Goal: Task Accomplishment & Management: Manage account settings

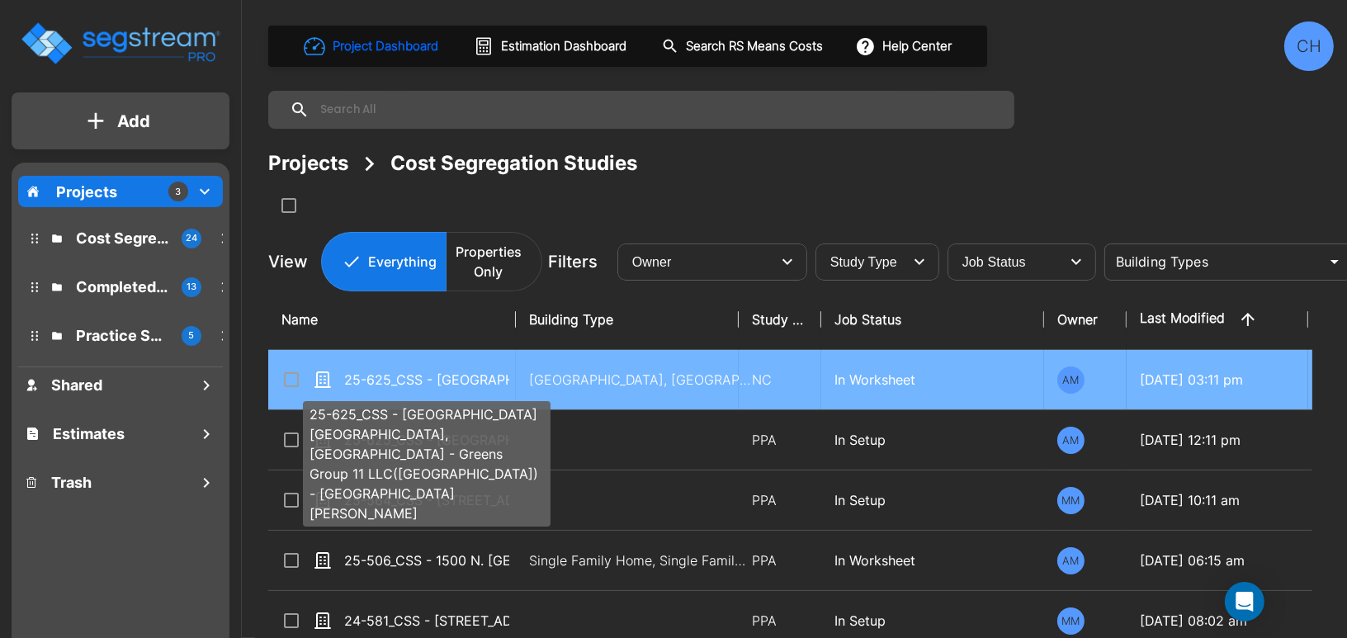
click at [467, 378] on p "25-625_CSS - [GEOGRAPHIC_DATA] [GEOGRAPHIC_DATA], [GEOGRAPHIC_DATA] - Greens Gr…" at bounding box center [426, 380] width 165 height 20
click at [467, 378] on p "25-625_CSS - Hampton Inn Inglewood, CA - Greens Group 11 LLC(Reno) - Ashutosh K…" at bounding box center [426, 380] width 165 height 20
checkbox input "true"
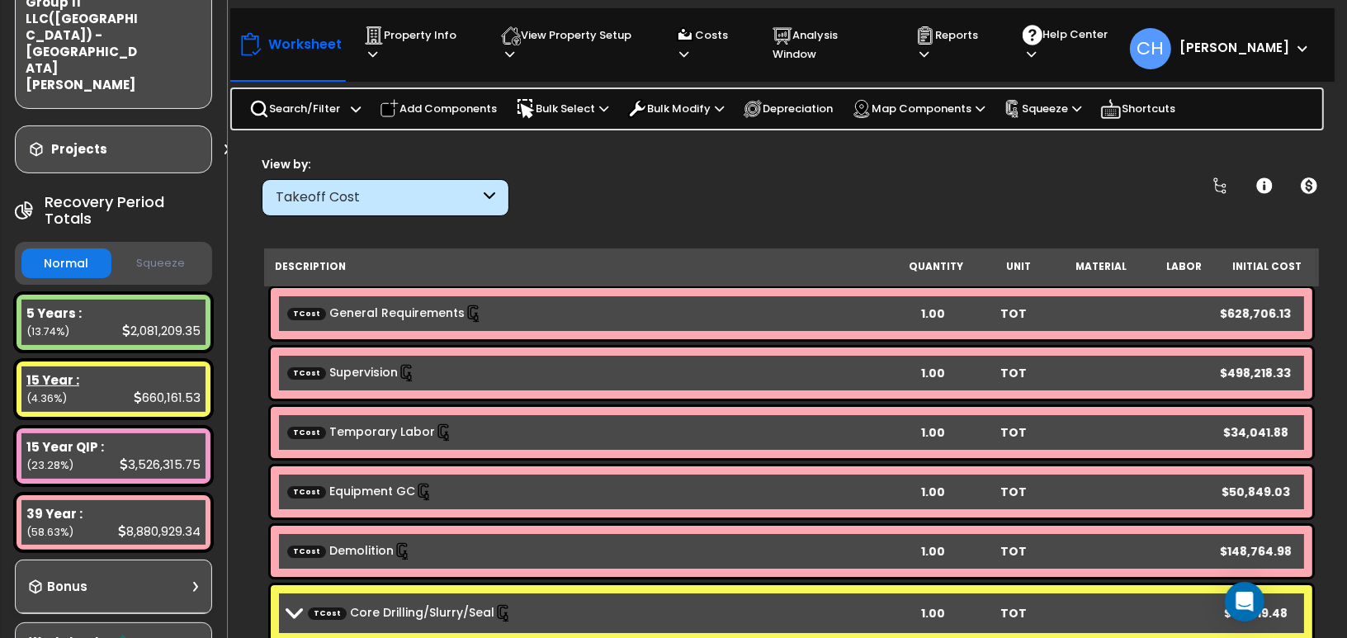
scroll to position [220, 0]
click at [151, 248] on button "Squeeze" at bounding box center [161, 262] width 90 height 29
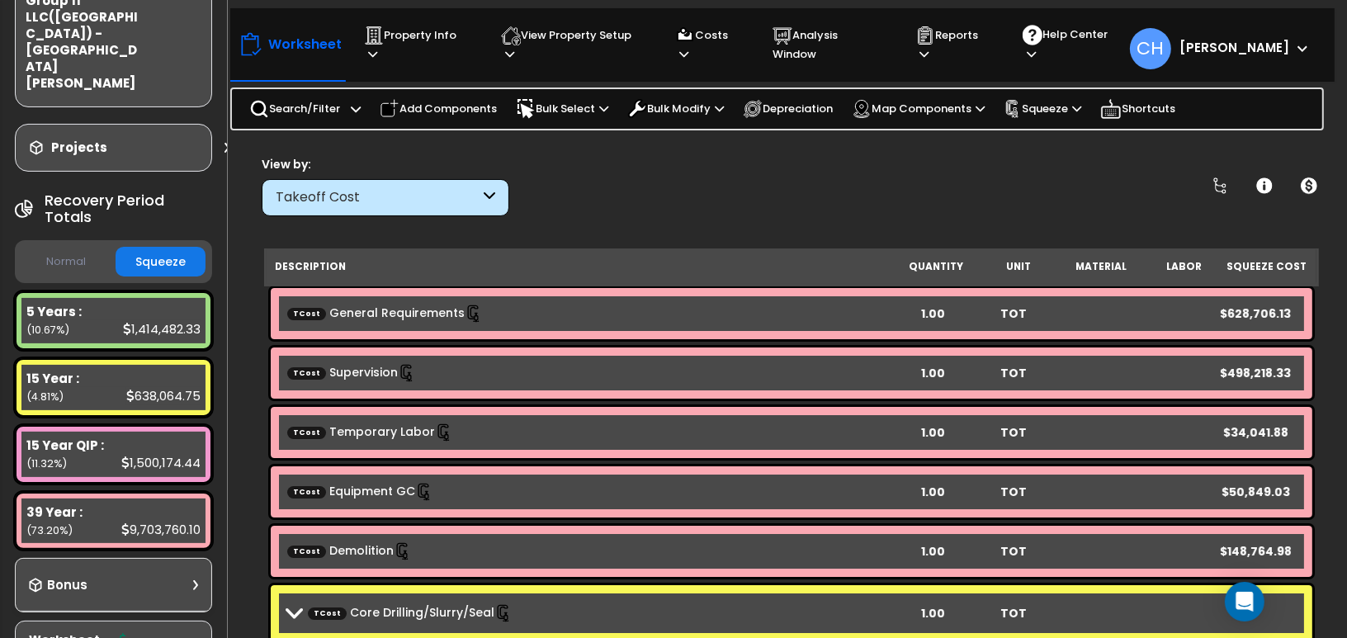
click at [74, 248] on button "Normal" at bounding box center [66, 262] width 90 height 29
click at [422, 36] on p "Property Info" at bounding box center [417, 45] width 106 height 38
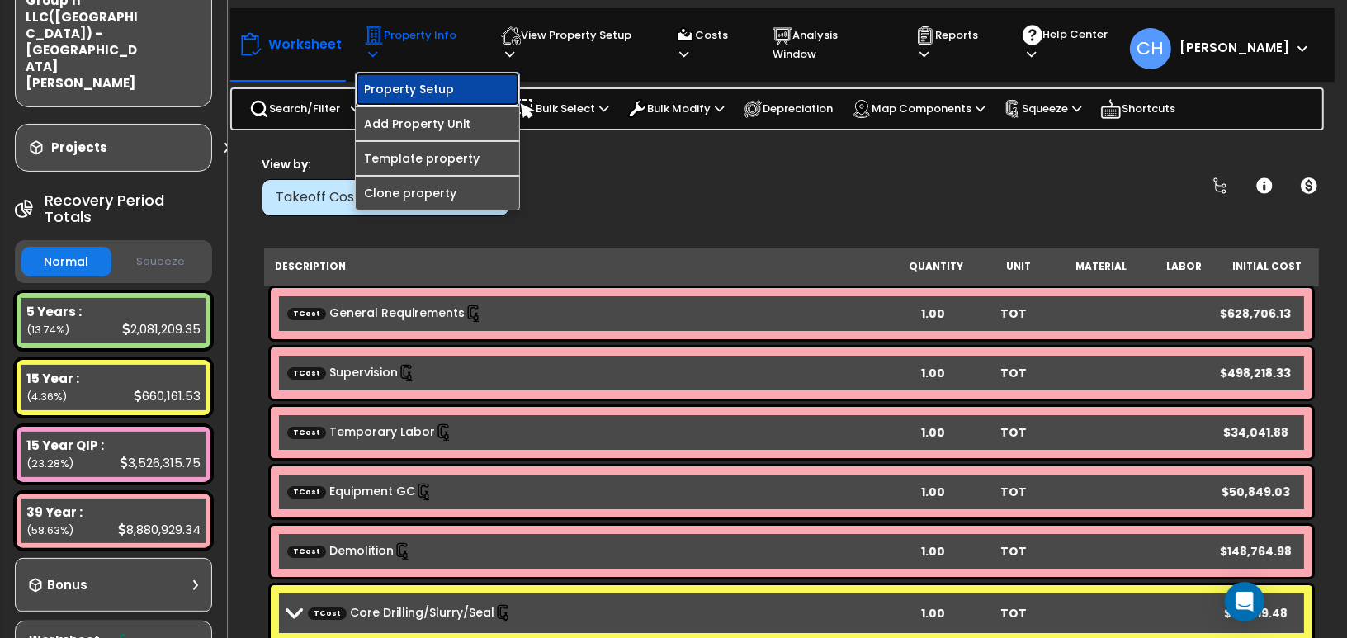
click at [434, 86] on link "Property Setup" at bounding box center [437, 89] width 163 height 33
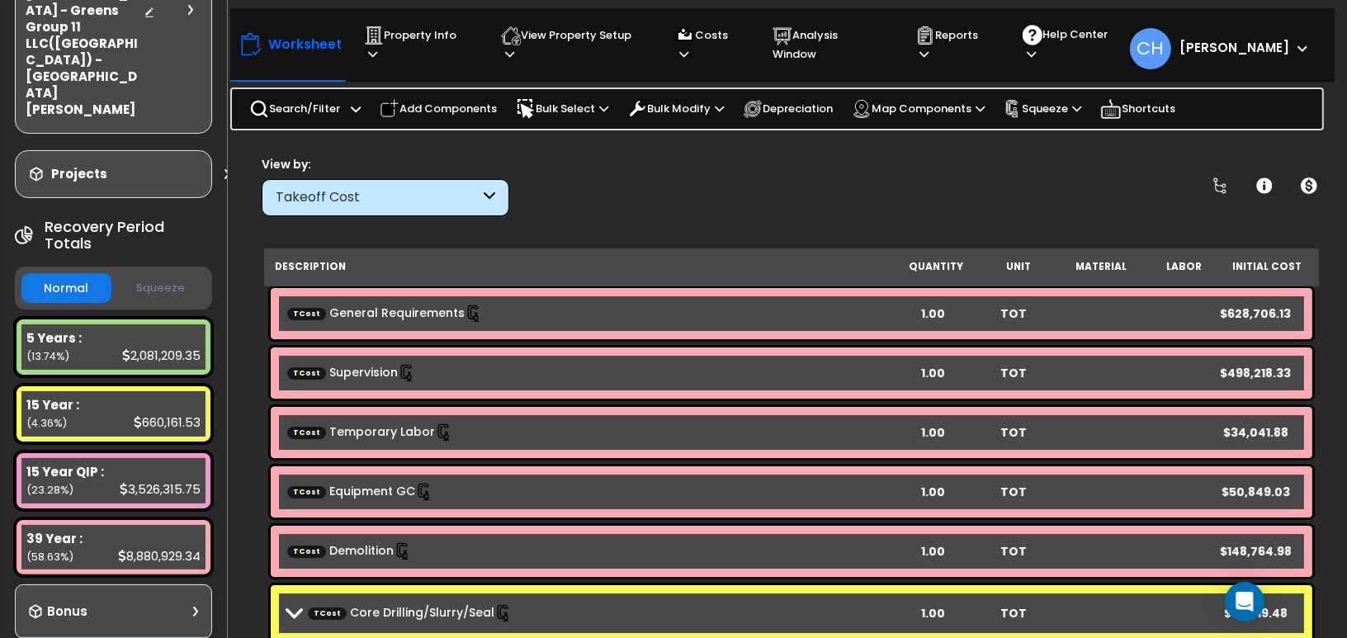
scroll to position [0, 0]
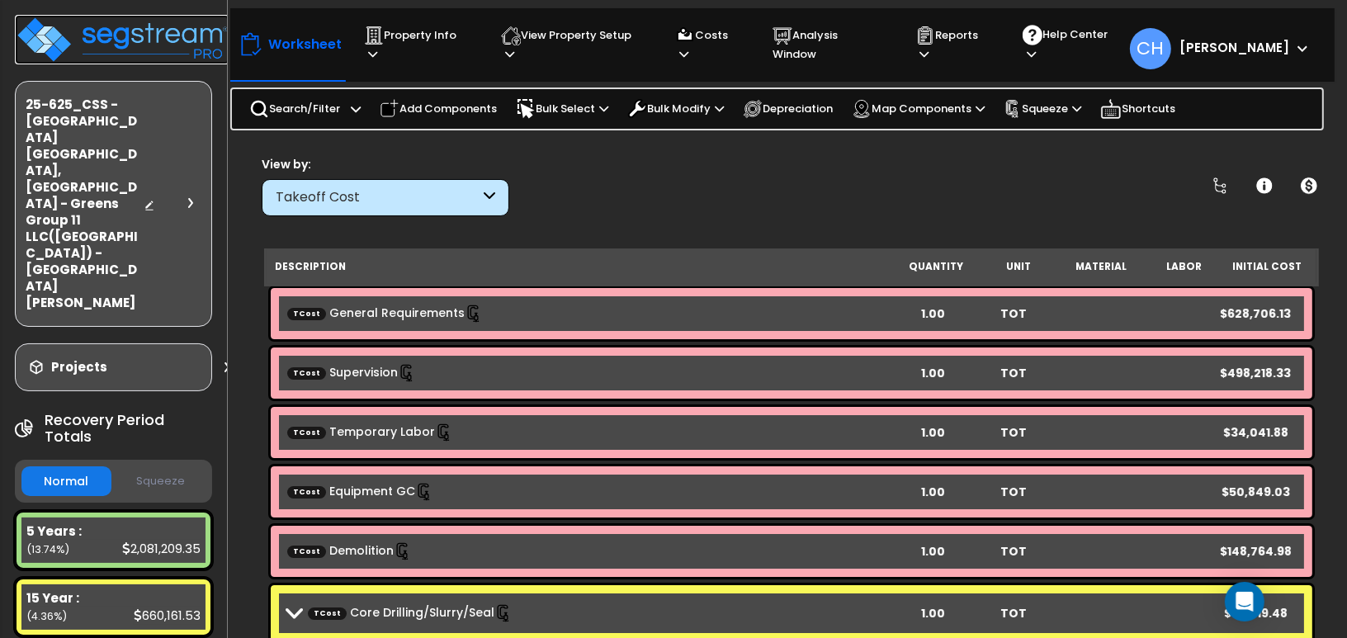
click at [132, 34] on img at bounding box center [122, 40] width 215 height 50
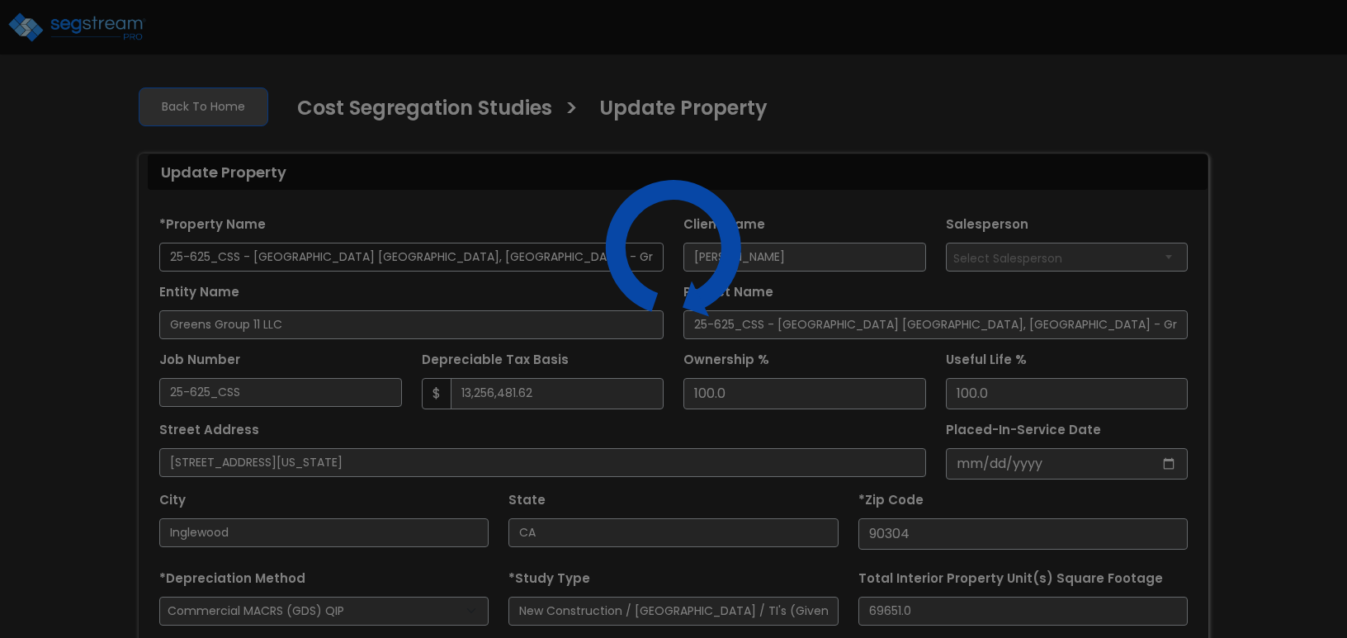
select select "2024"
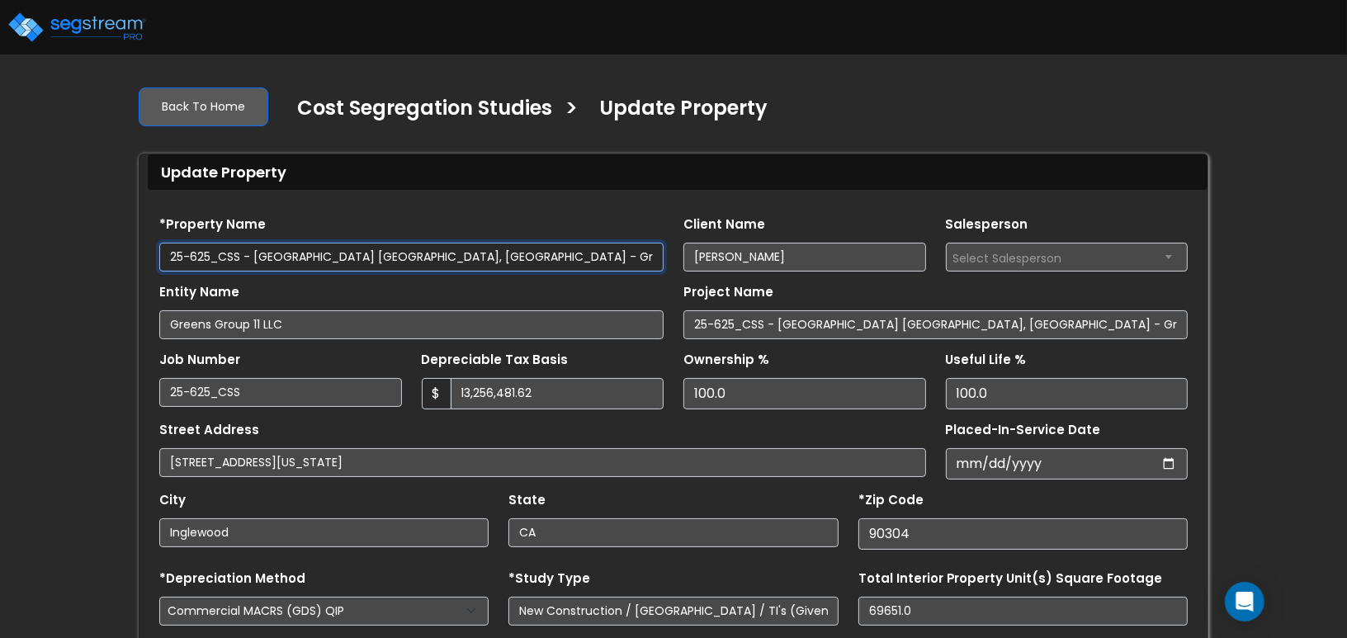
scroll to position [0, 46]
drag, startPoint x: 579, startPoint y: 258, endPoint x: 683, endPoint y: 260, distance: 104.8
click at [683, 260] on div "*Property Name 25-625_CSS - Hampton Inn Inglewood, CA - Greens Group 11 LLC(Ren…" at bounding box center [673, 238] width 1048 height 68
drag, startPoint x: 541, startPoint y: 262, endPoint x: 552, endPoint y: 262, distance: 10.7
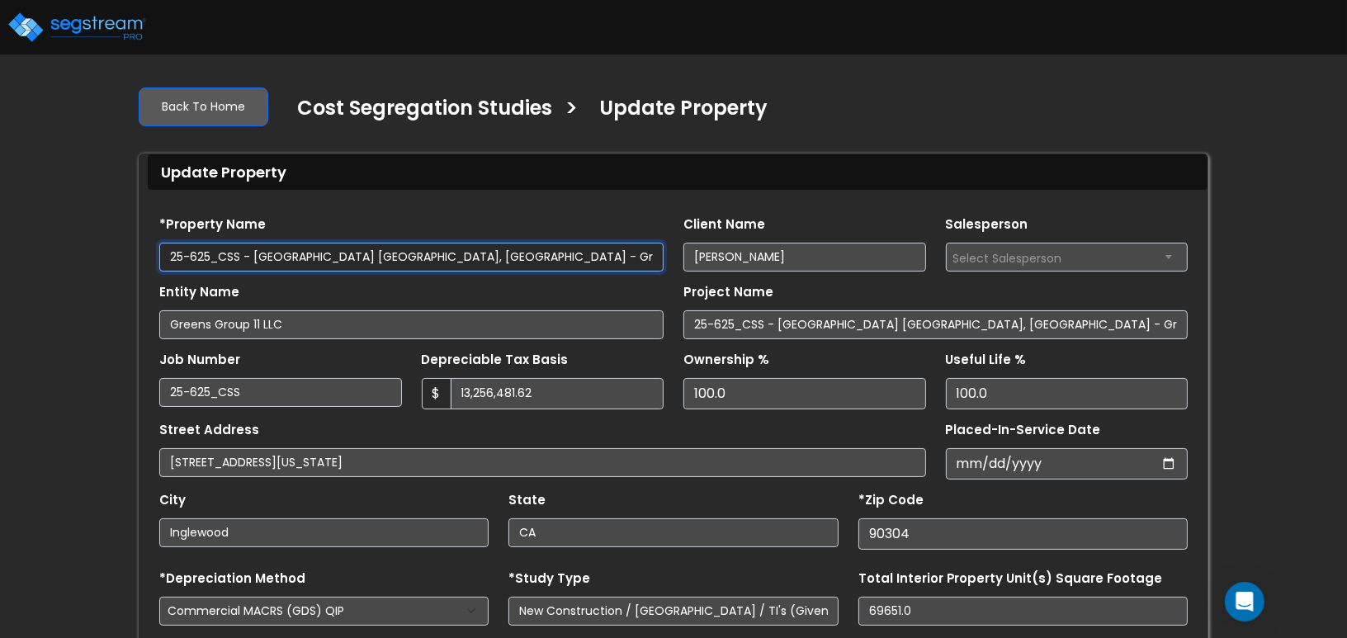
click at [542, 262] on input "25-625_CSS - Hampton Inn Inglewood, CA - Greens Group 11 LLC(Reno)" at bounding box center [411, 257] width 504 height 29
drag, startPoint x: 577, startPoint y: 262, endPoint x: 705, endPoint y: 266, distance: 128.0
click at [577, 262] on input "25-625_CSS - Hampton Inn Inglewood, CA - Greens Group 11 LLC (Reno)" at bounding box center [411, 257] width 504 height 29
type input "25-625_CSS - Hampton Inn Inglewood, CA - Greens Group 11 LLC (Renovation)"
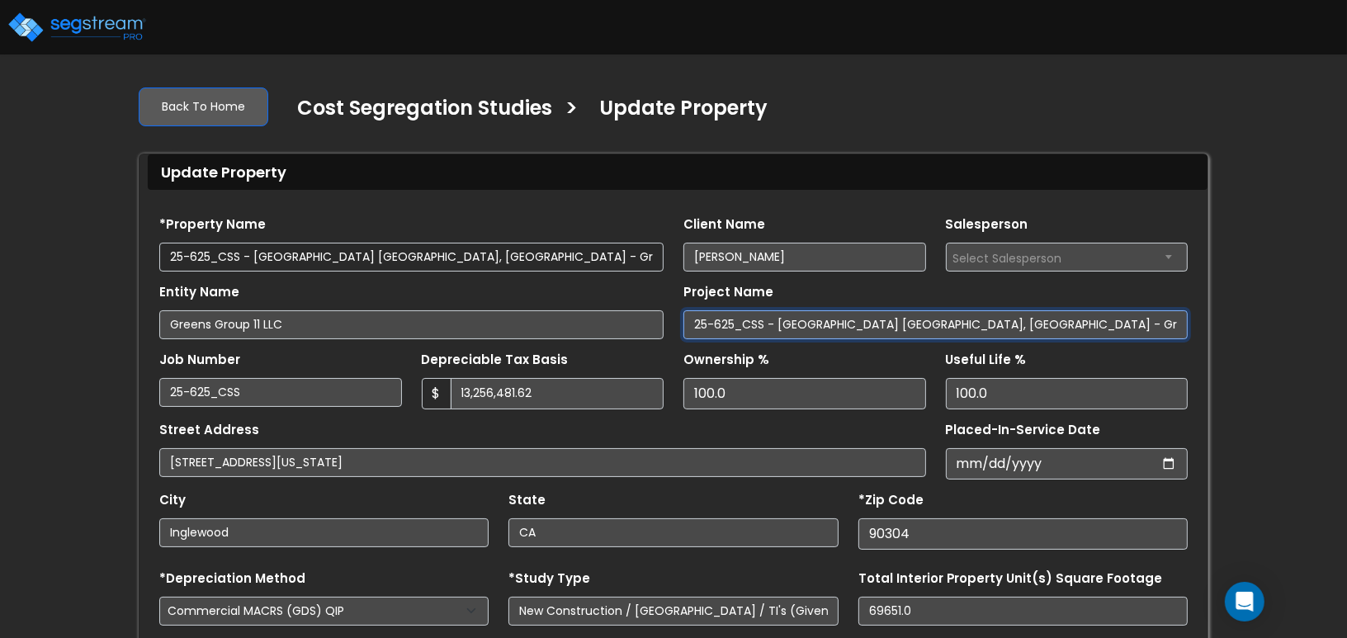
drag, startPoint x: 1098, startPoint y: 324, endPoint x: 1130, endPoint y: 319, distance: 32.6
click at [1098, 324] on input "25-625_CSS - Hampton Inn Inglewood, CA - Greens Group 11 LLC(Reno)" at bounding box center [935, 324] width 504 height 29
type input "25-625_CSS - Hampton Inn Inglewood, CA - Greens Group 11 LLC(Renovation)"
click at [661, 367] on div "Depreciable Tax Basis $ 13,256,481.62" at bounding box center [543, 378] width 243 height 62
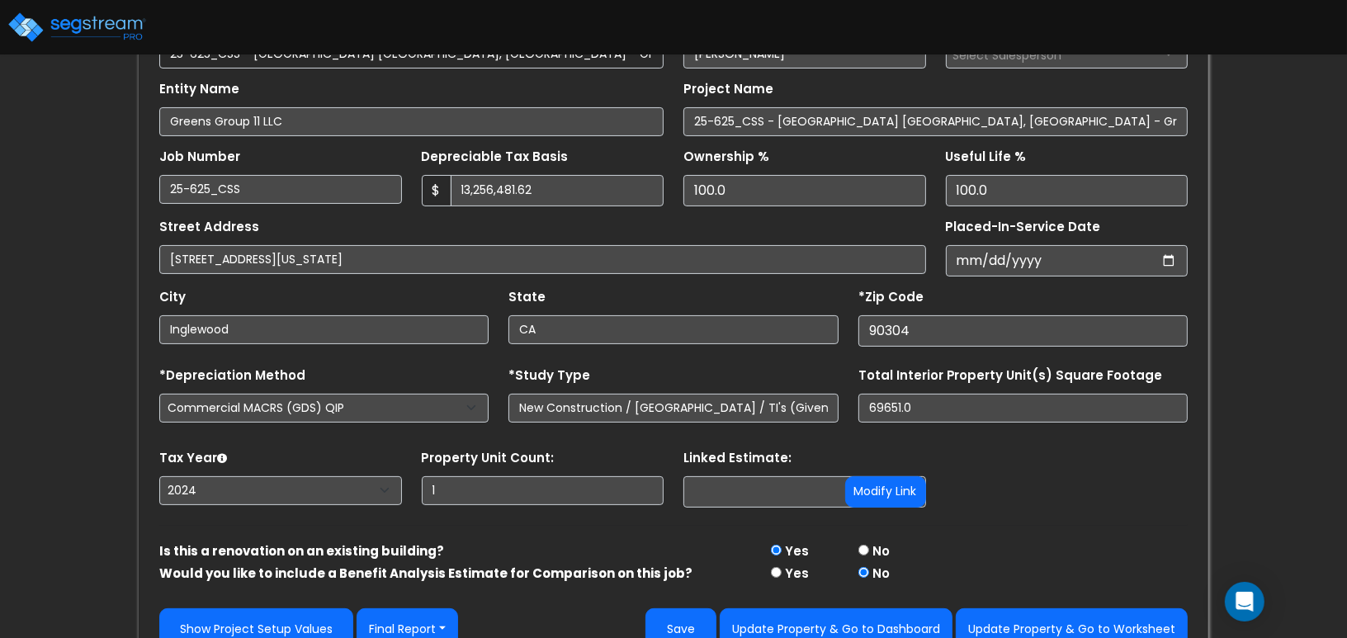
scroll to position [229, 0]
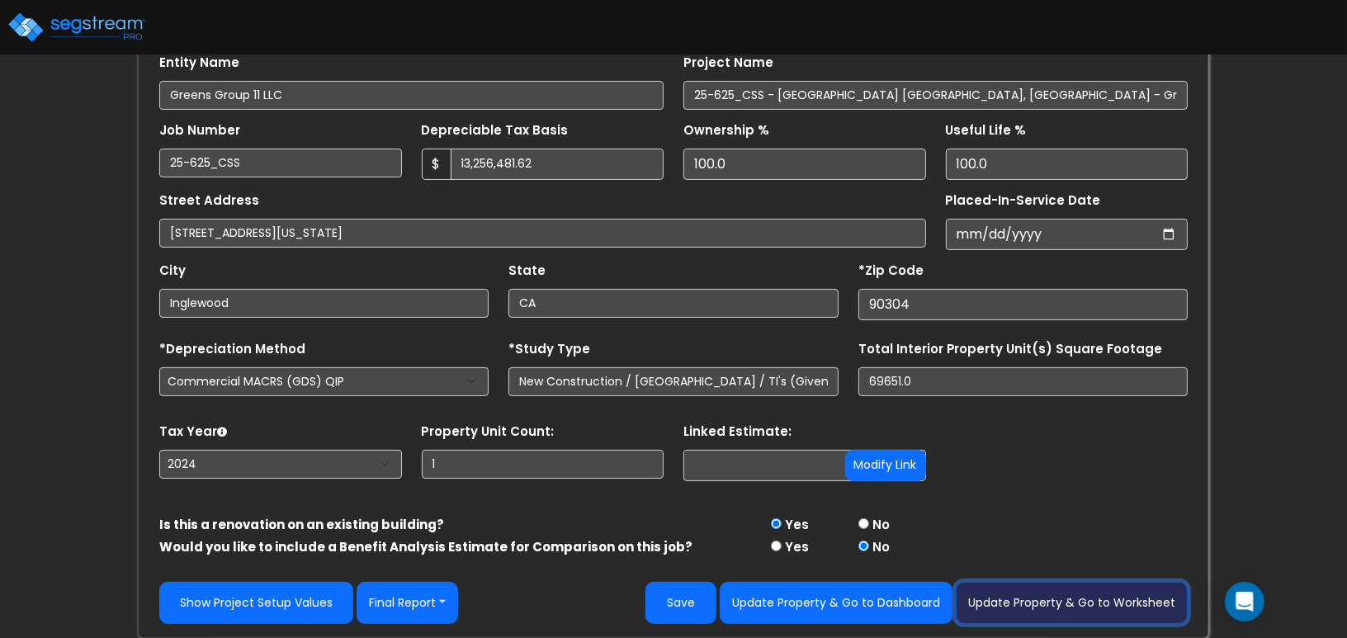
drag, startPoint x: 1109, startPoint y: 607, endPoint x: 1250, endPoint y: 549, distance: 152.5
click at [1109, 607] on button "Update Property & Go to Worksheet" at bounding box center [1072, 603] width 232 height 42
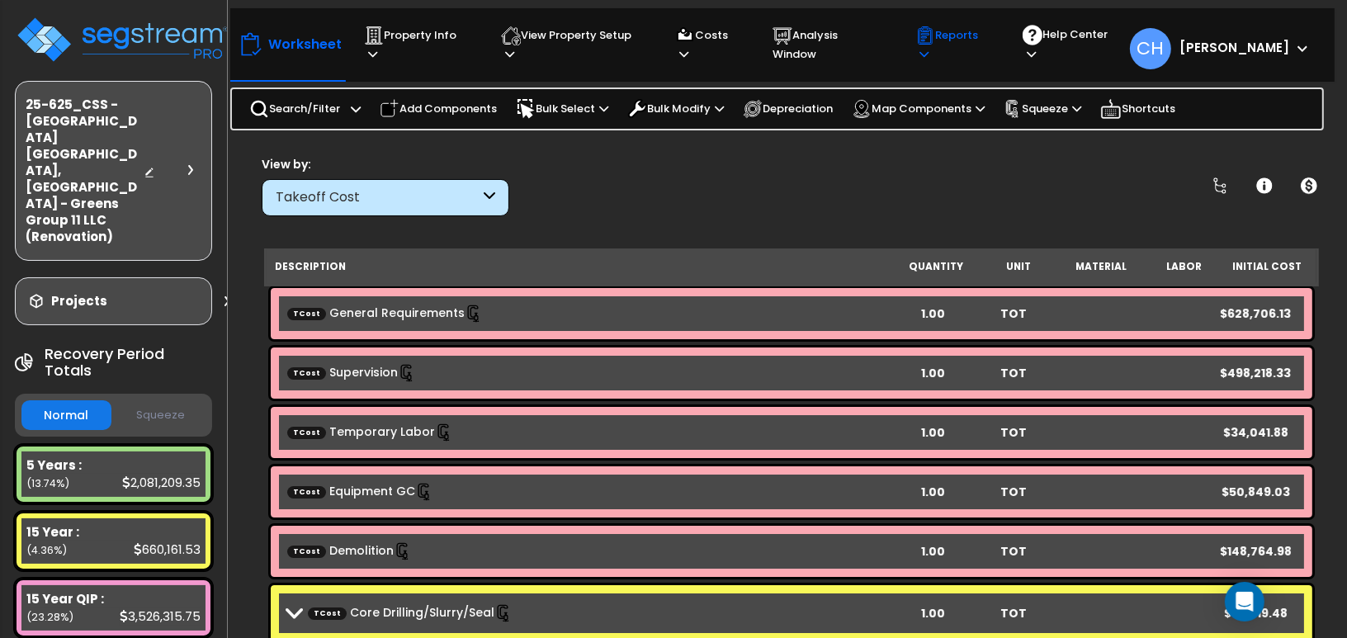
click at [976, 39] on p "Reports" at bounding box center [953, 45] width 76 height 38
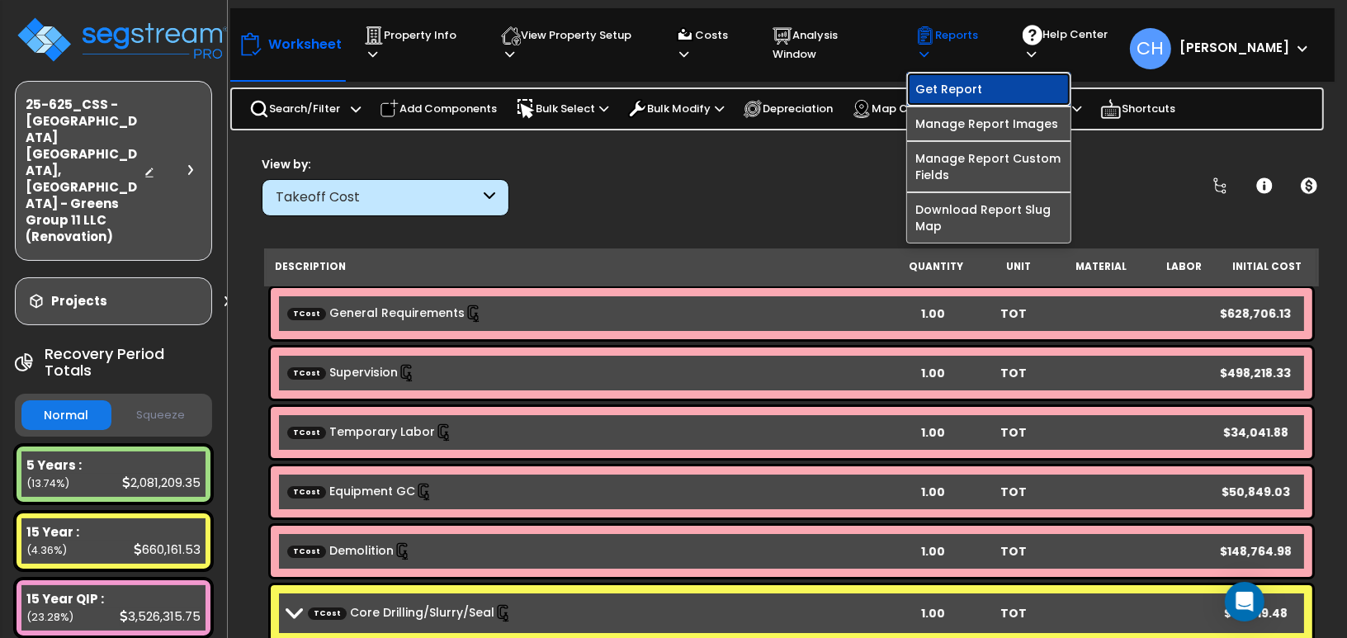
click at [948, 79] on link "Get Report" at bounding box center [988, 89] width 163 height 33
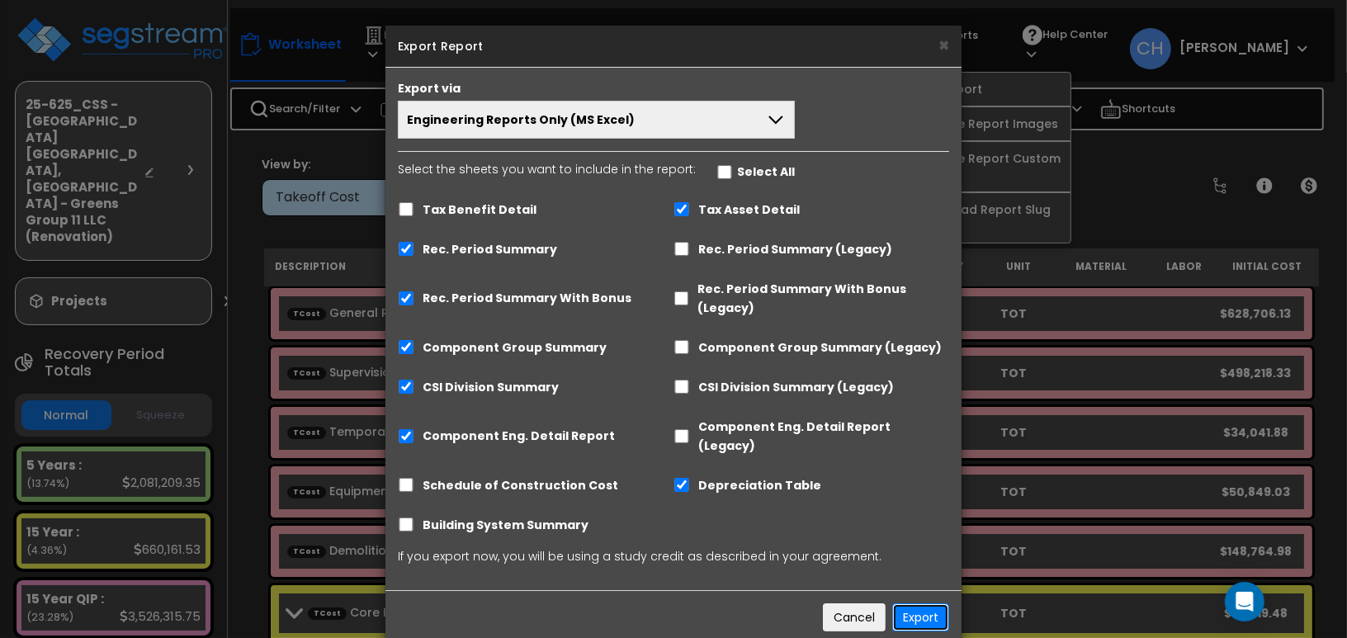
click at [913, 603] on button "Export" at bounding box center [920, 617] width 57 height 28
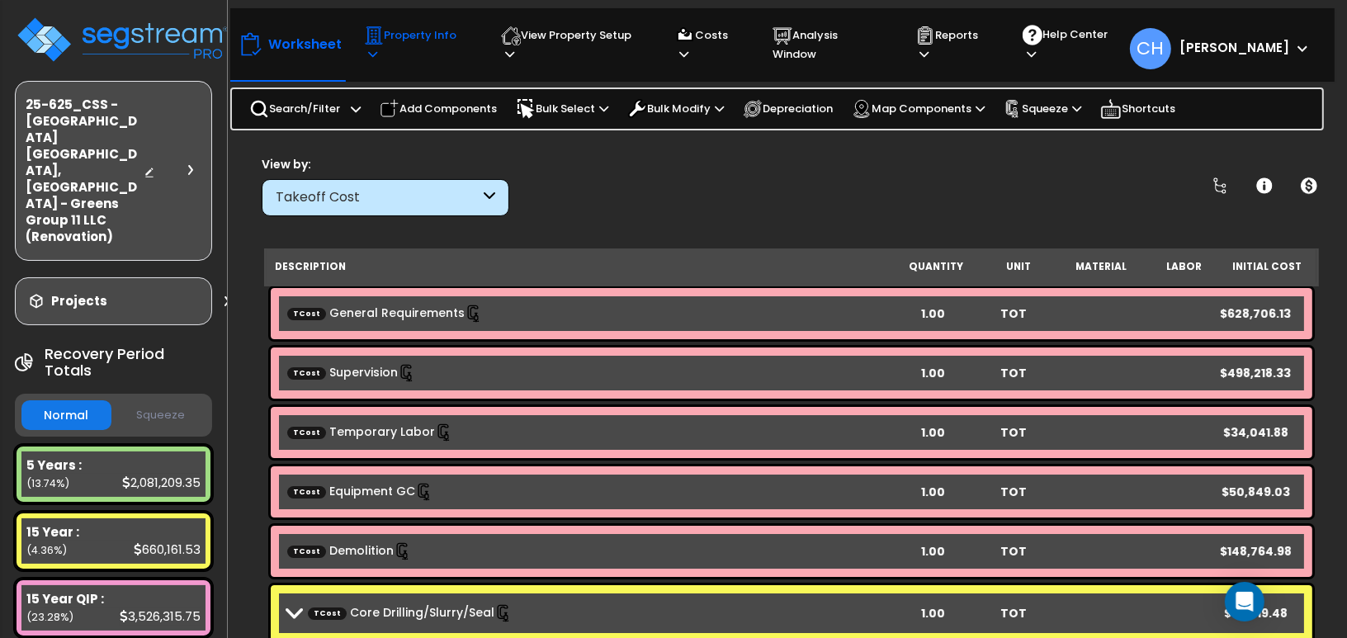
click at [405, 41] on p "Property Info" at bounding box center [417, 45] width 106 height 38
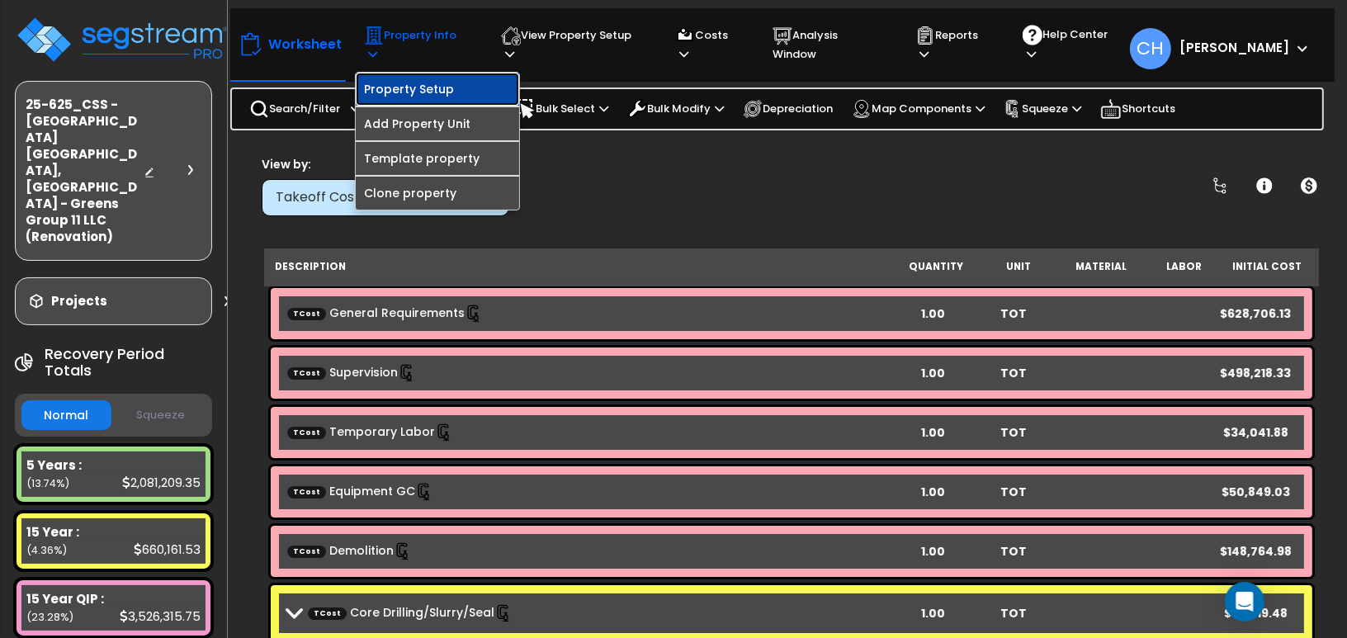
click at [429, 79] on link "Property Setup" at bounding box center [437, 89] width 163 height 33
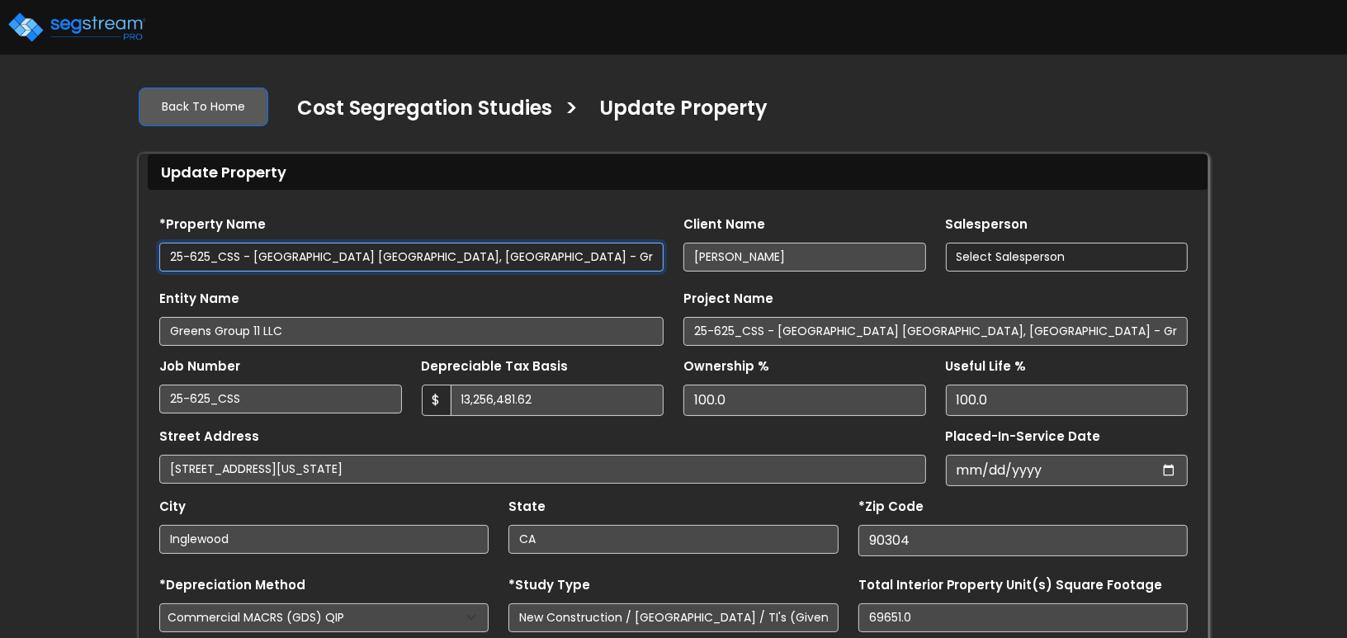
select select "2024"
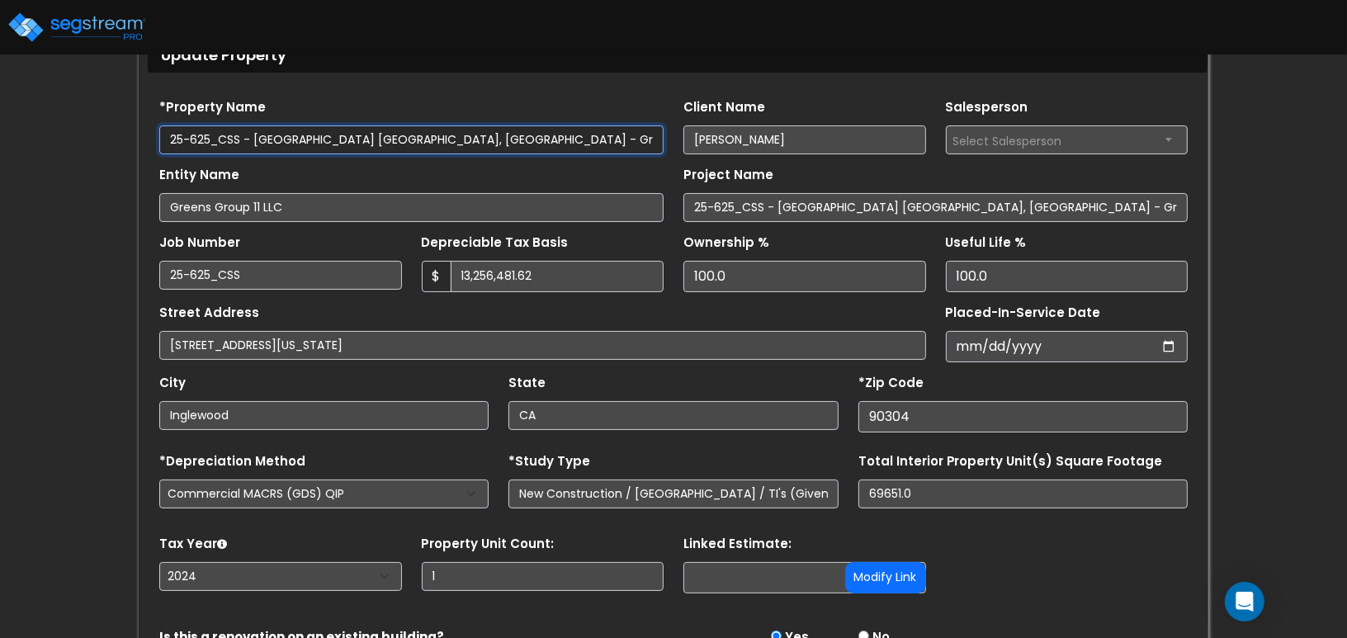
scroll to position [229, 0]
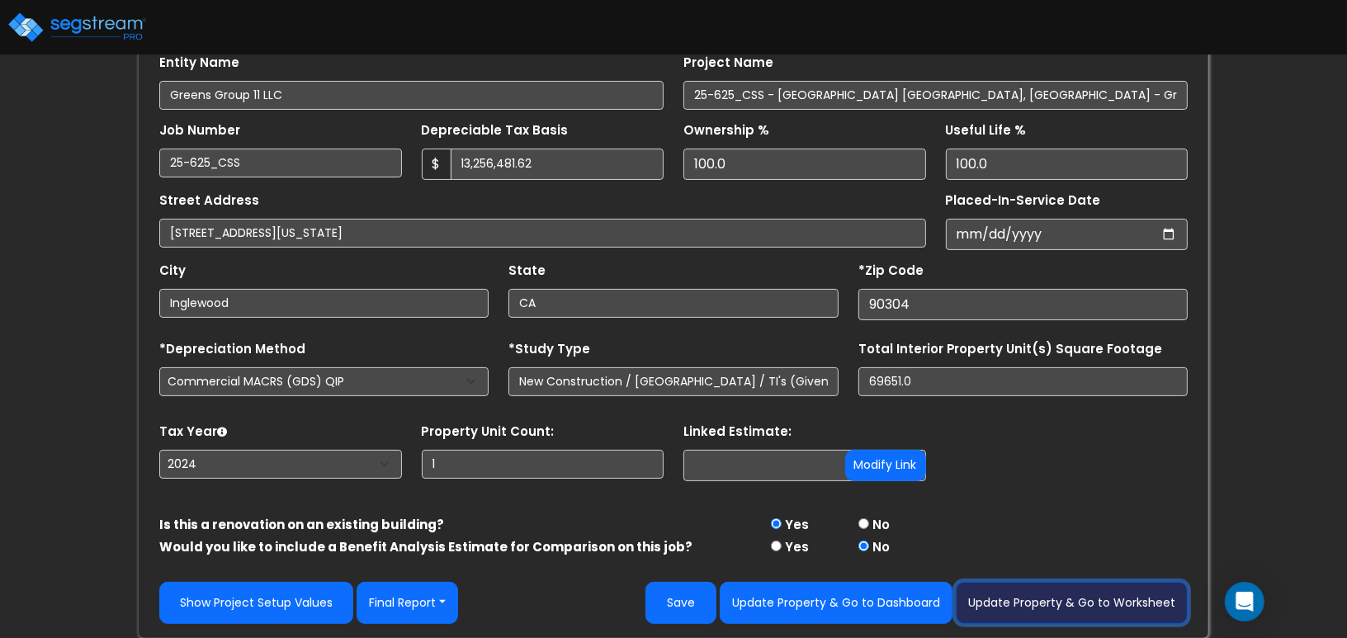
click at [1085, 594] on button "Update Property & Go to Worksheet" at bounding box center [1072, 603] width 232 height 42
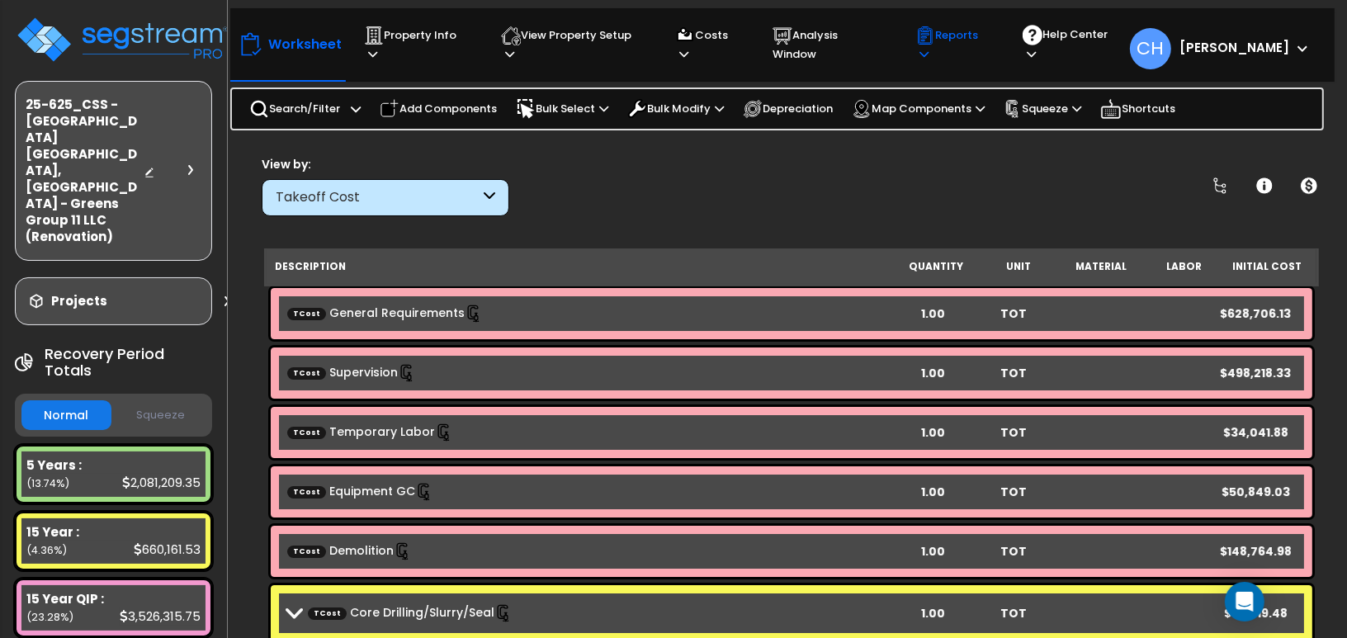
click at [929, 49] on icon at bounding box center [923, 54] width 9 height 11
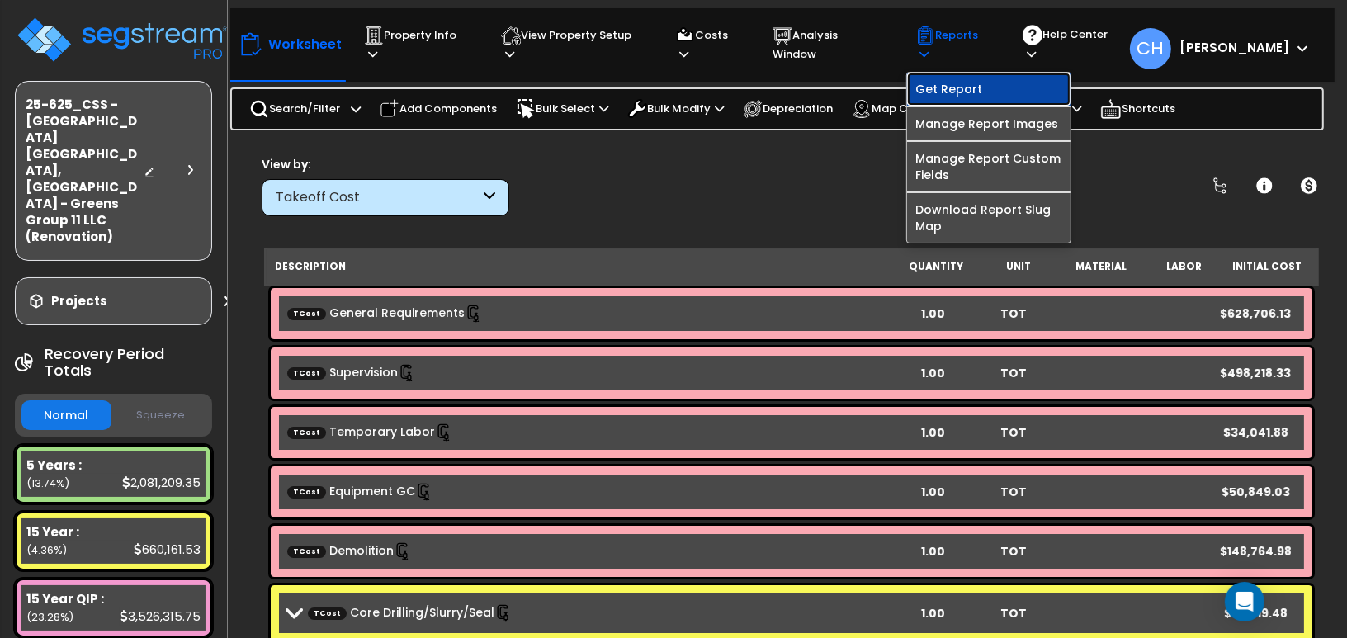
click at [959, 75] on link "Get Report" at bounding box center [988, 89] width 163 height 33
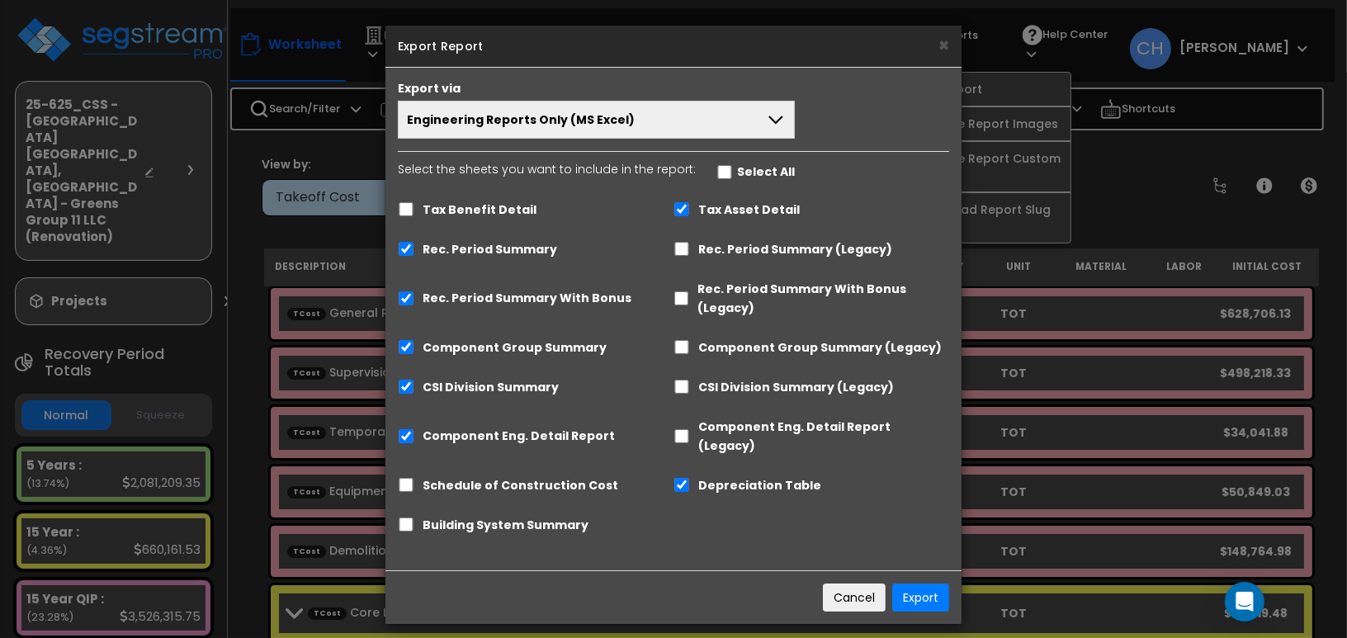
click at [699, 126] on button "Engineering Reports Only (MS Excel)" at bounding box center [596, 120] width 397 height 38
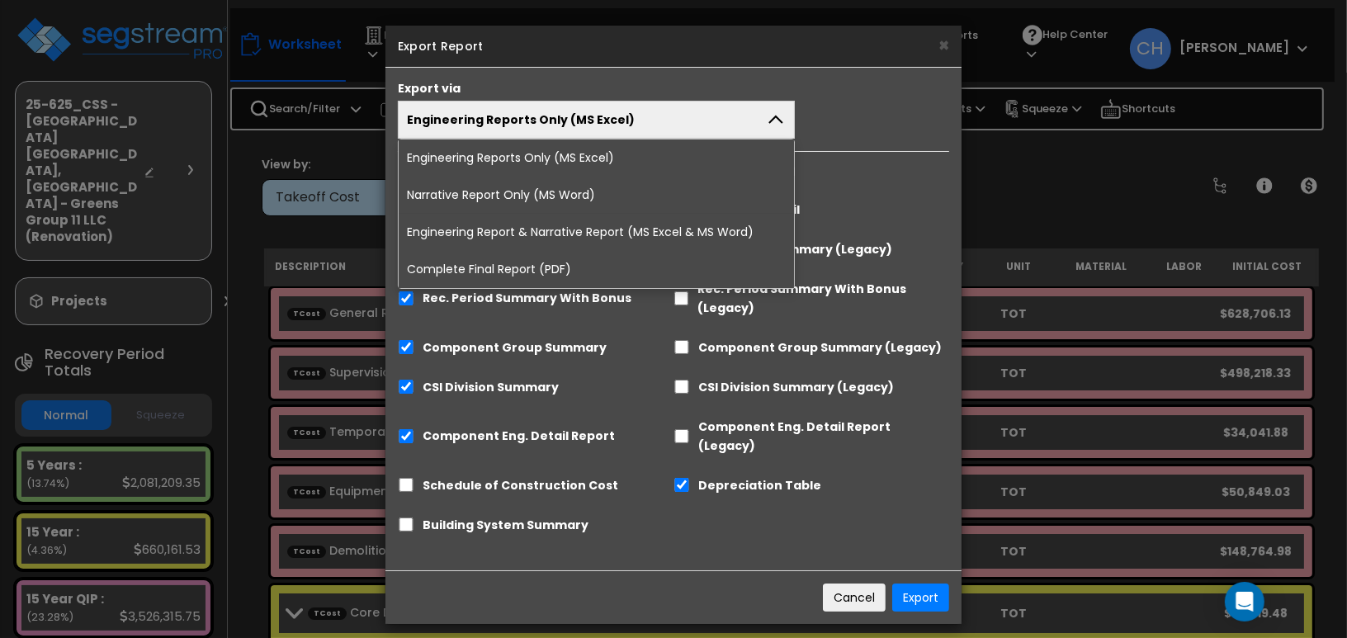
click at [494, 267] on li "Complete Final Report (PDF)" at bounding box center [596, 269] width 395 height 37
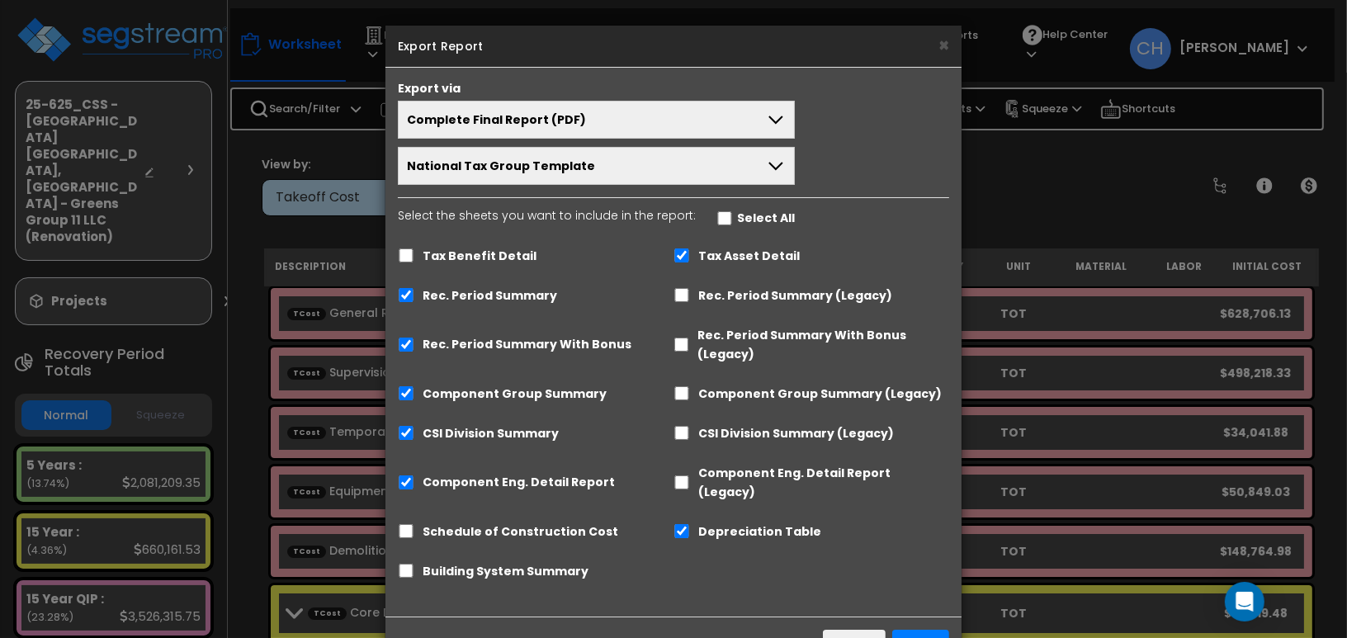
scroll to position [39, 0]
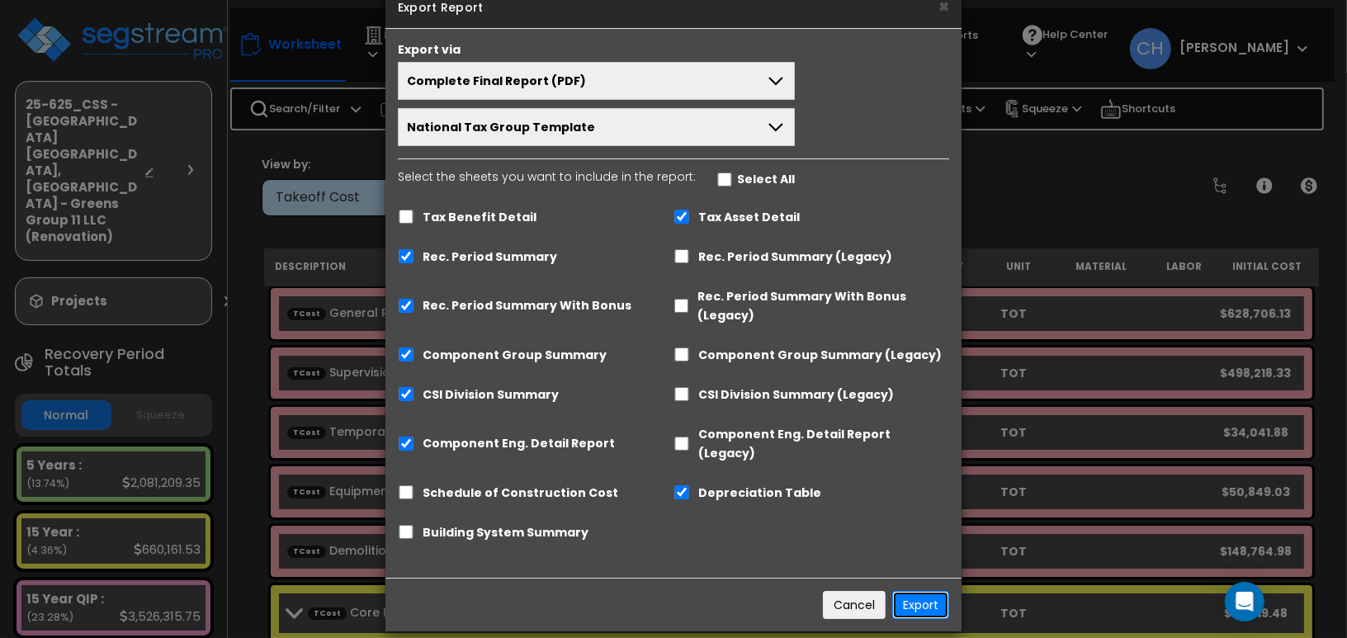
click at [918, 591] on button "Export" at bounding box center [920, 605] width 57 height 28
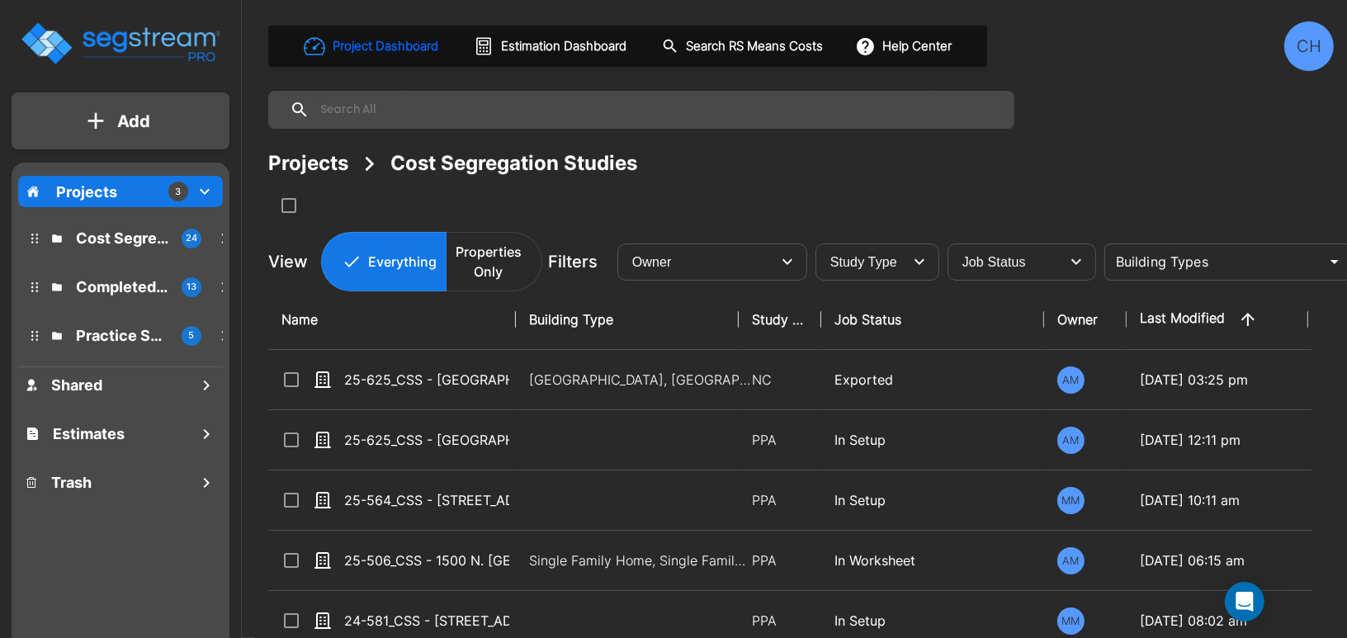
scroll to position [17, 0]
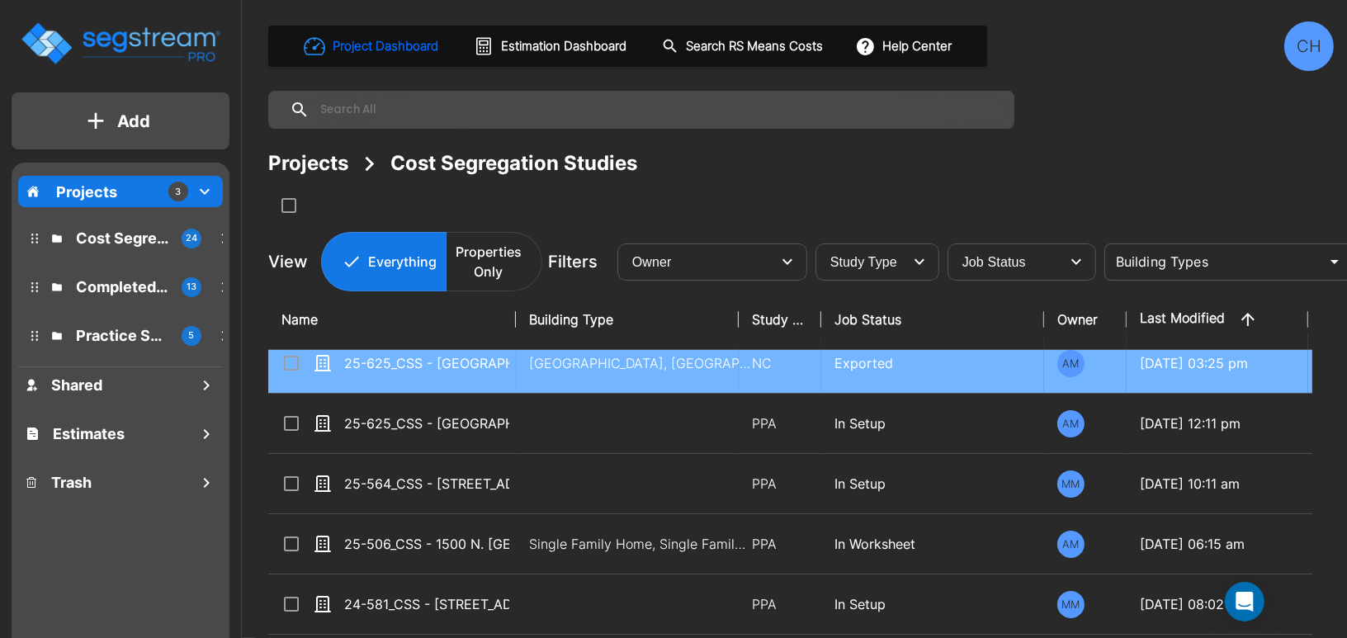
drag, startPoint x: 289, startPoint y: 365, endPoint x: 532, endPoint y: 333, distance: 245.5
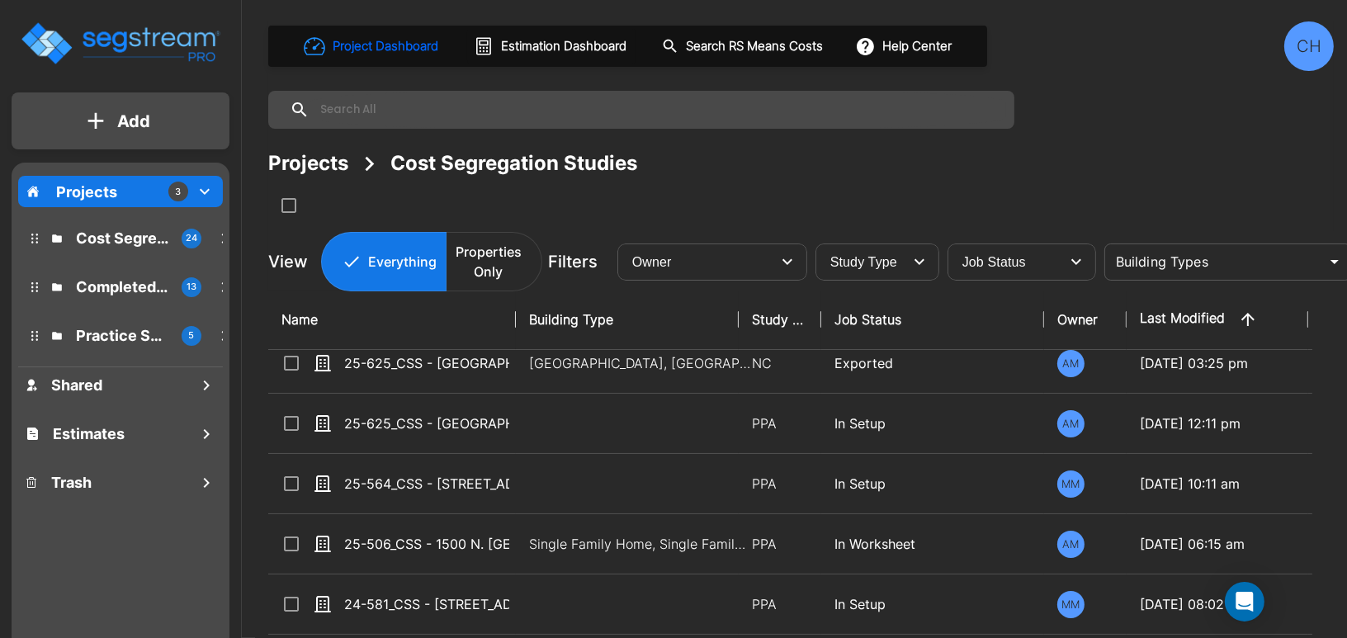
click at [289, 365] on input "select row 25-625_CSS - Hampton Inn Inglewood, CA - Greens Group 11 LLC (Renova…" at bounding box center [289, 360] width 17 height 14
checkbox input "true"
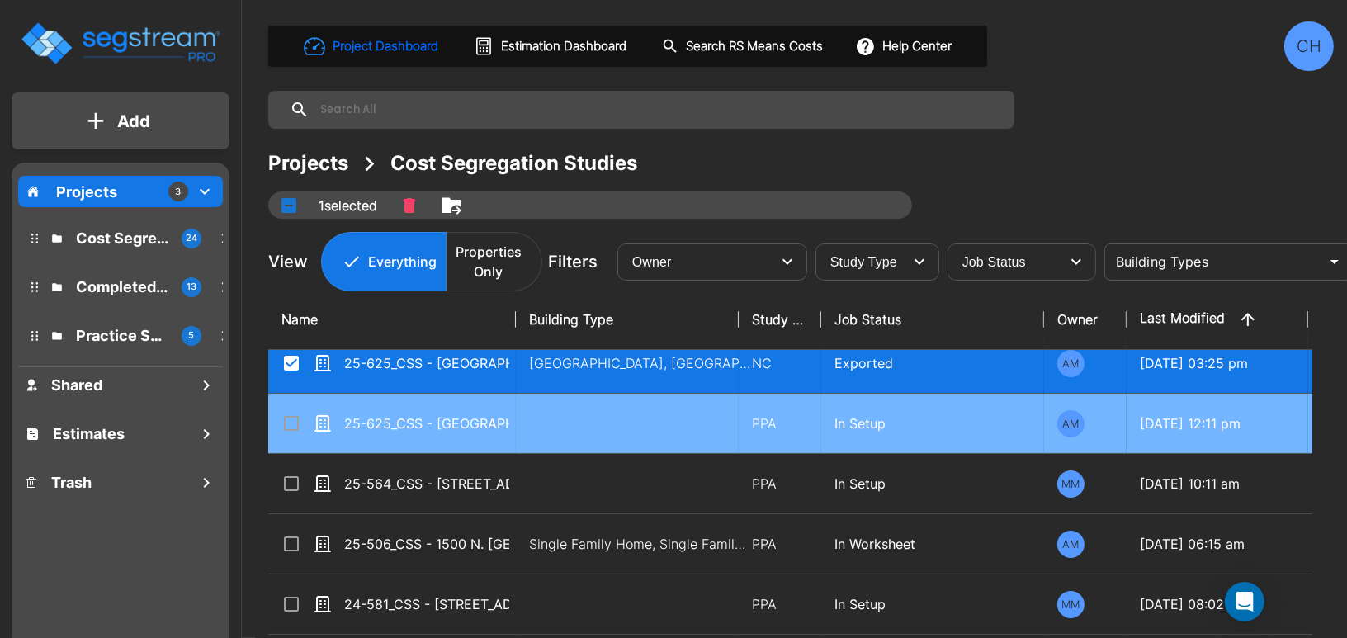
click at [292, 425] on input "select row 25-625_CSS - Hampton Inn Inglewood, CA - Greens Group 11 LLC - Ashut…" at bounding box center [289, 420] width 17 height 14
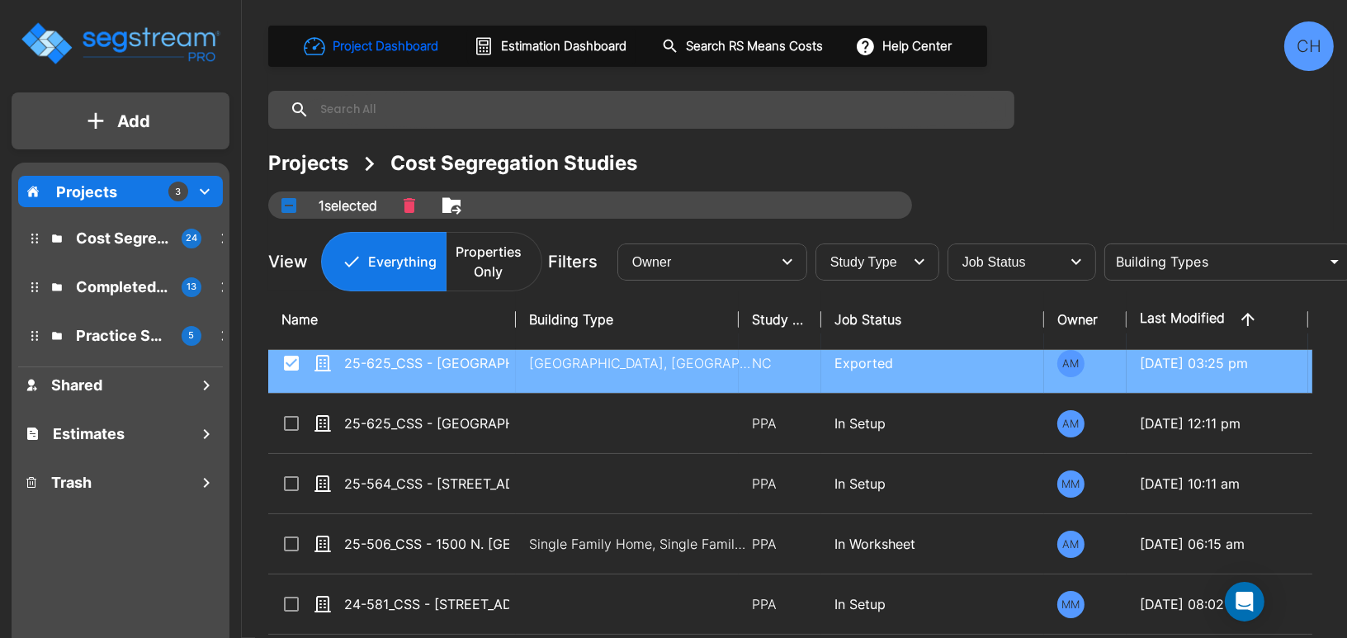
checkbox input "true"
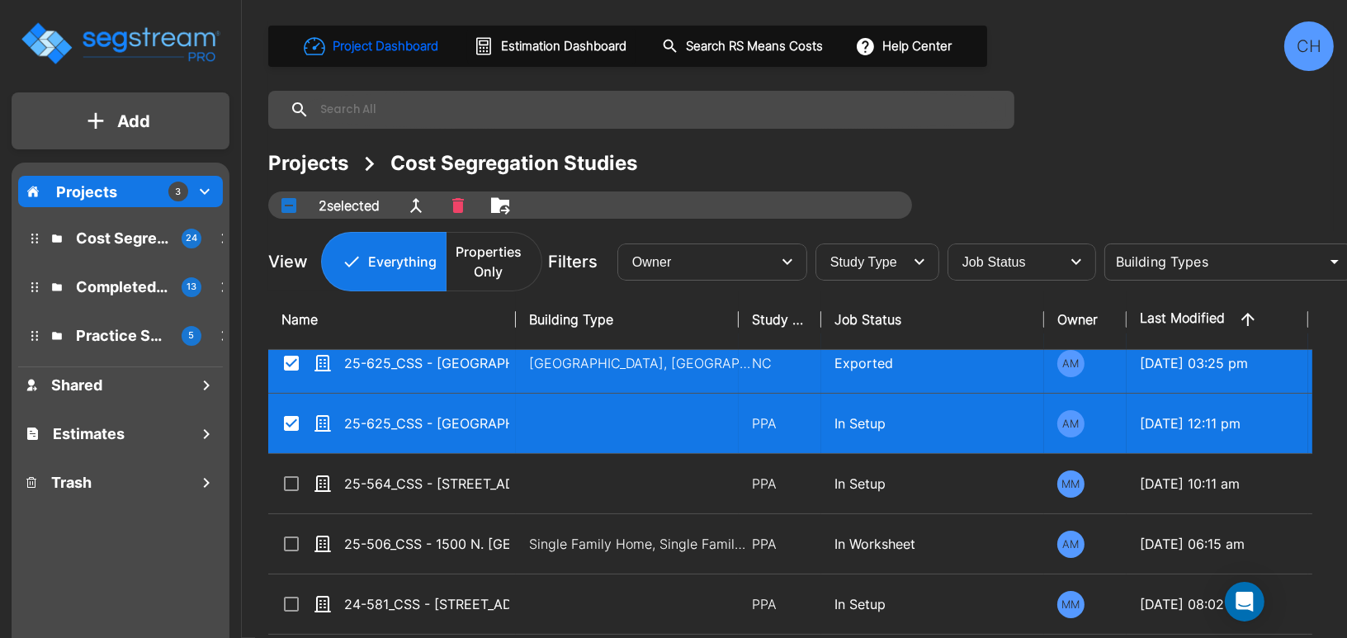
click at [501, 203] on icon "Move" at bounding box center [500, 205] width 18 height 16
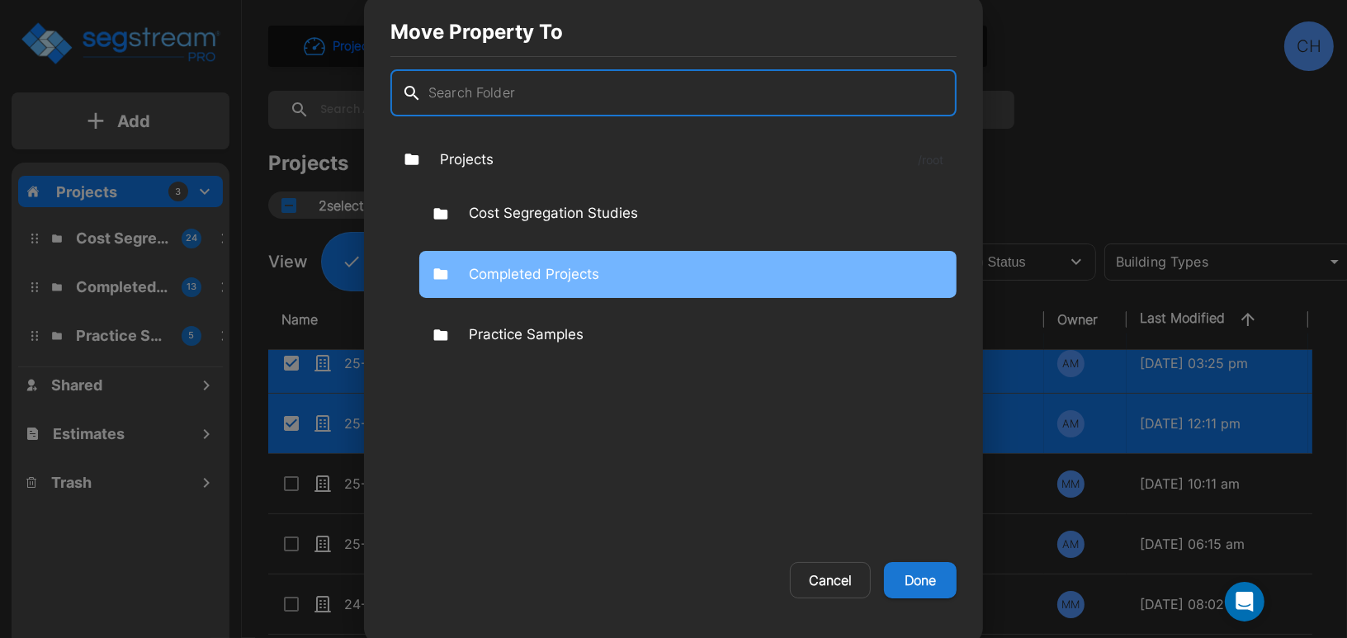
click at [560, 275] on p "Completed Projects" at bounding box center [534, 274] width 130 height 21
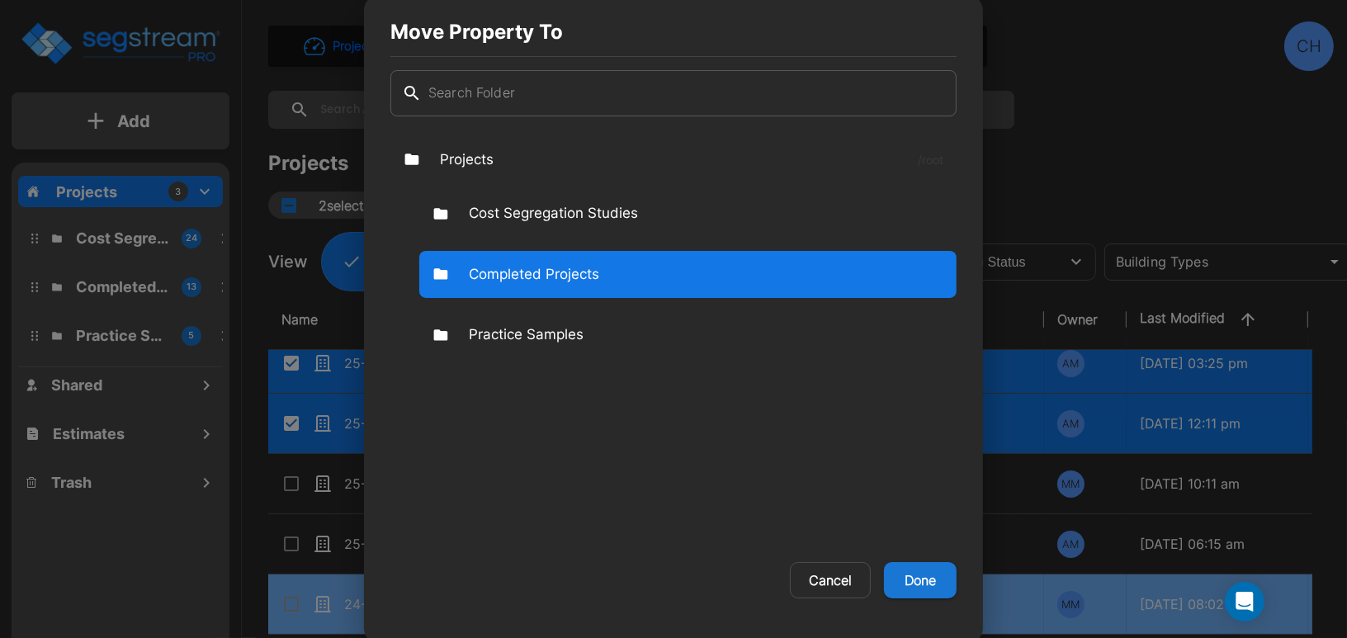
click at [934, 585] on button "Done" at bounding box center [920, 580] width 73 height 36
checkbox input "false"
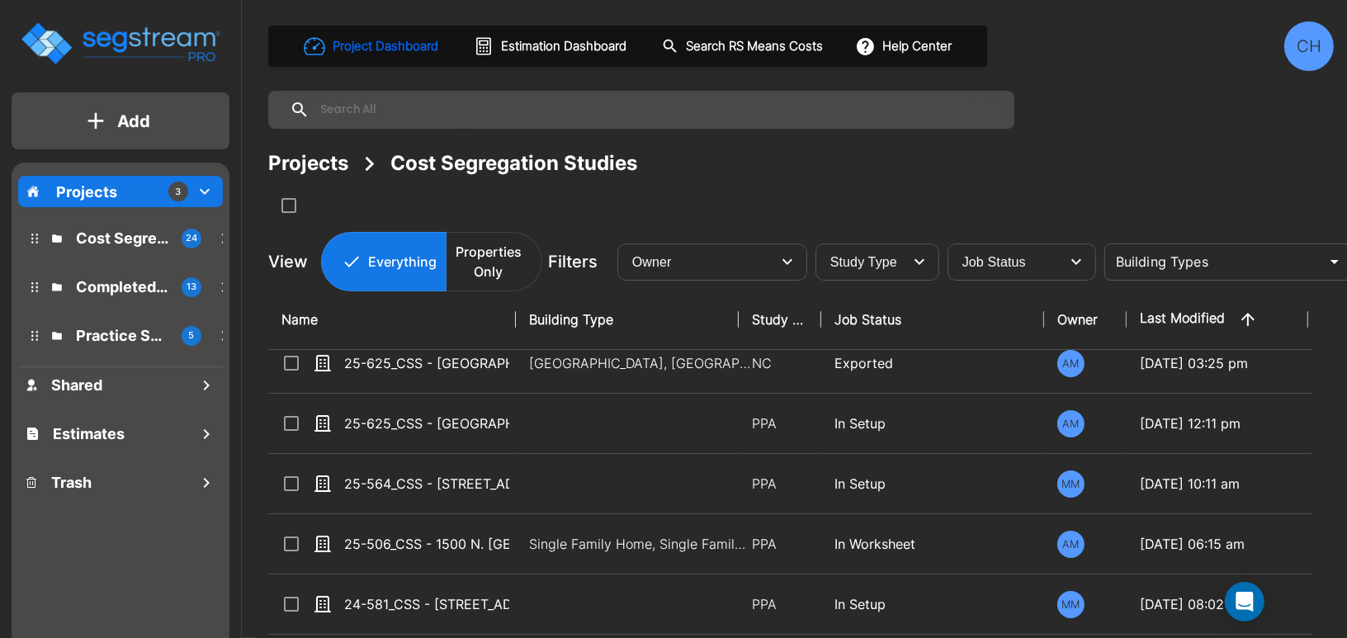
scroll to position [0, 0]
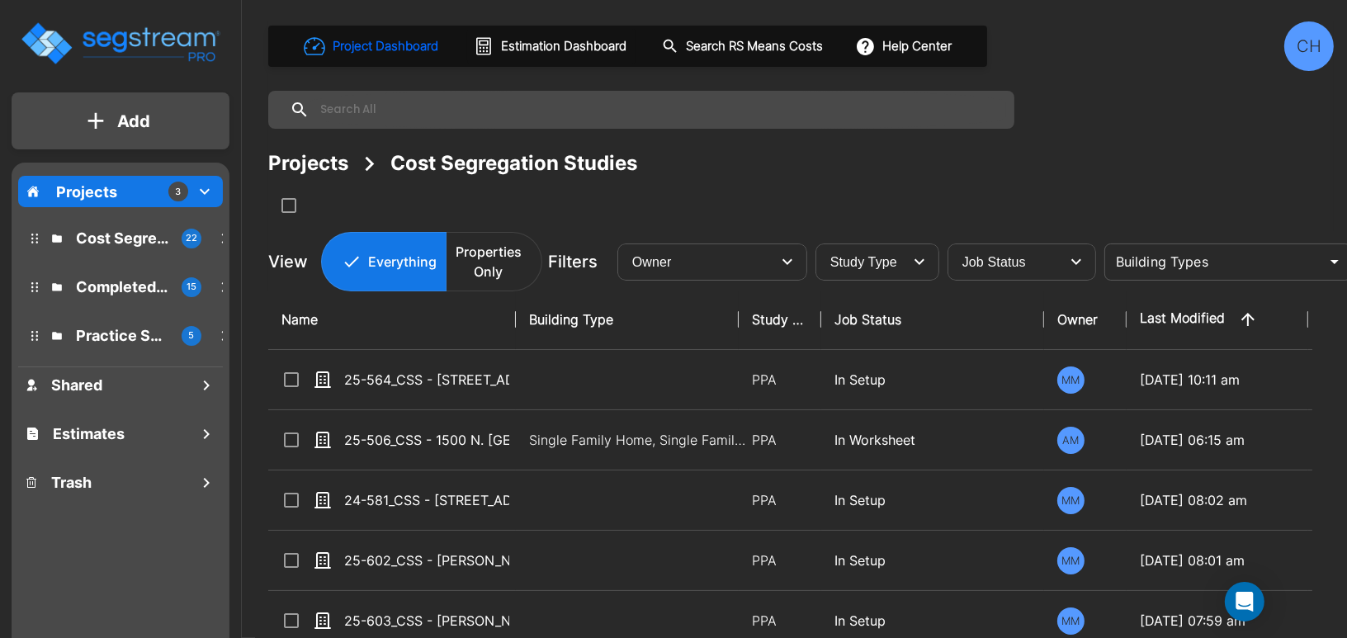
click at [774, 189] on div "Projects Cost Segregation Studies" at bounding box center [801, 184] width 1066 height 70
drag, startPoint x: 774, startPoint y: 187, endPoint x: 710, endPoint y: 154, distance: 72.3
click at [774, 185] on div "Projects Cost Segregation Studies" at bounding box center [801, 184] width 1066 height 70
click at [131, 281] on p "Completed Projects" at bounding box center [122, 287] width 92 height 22
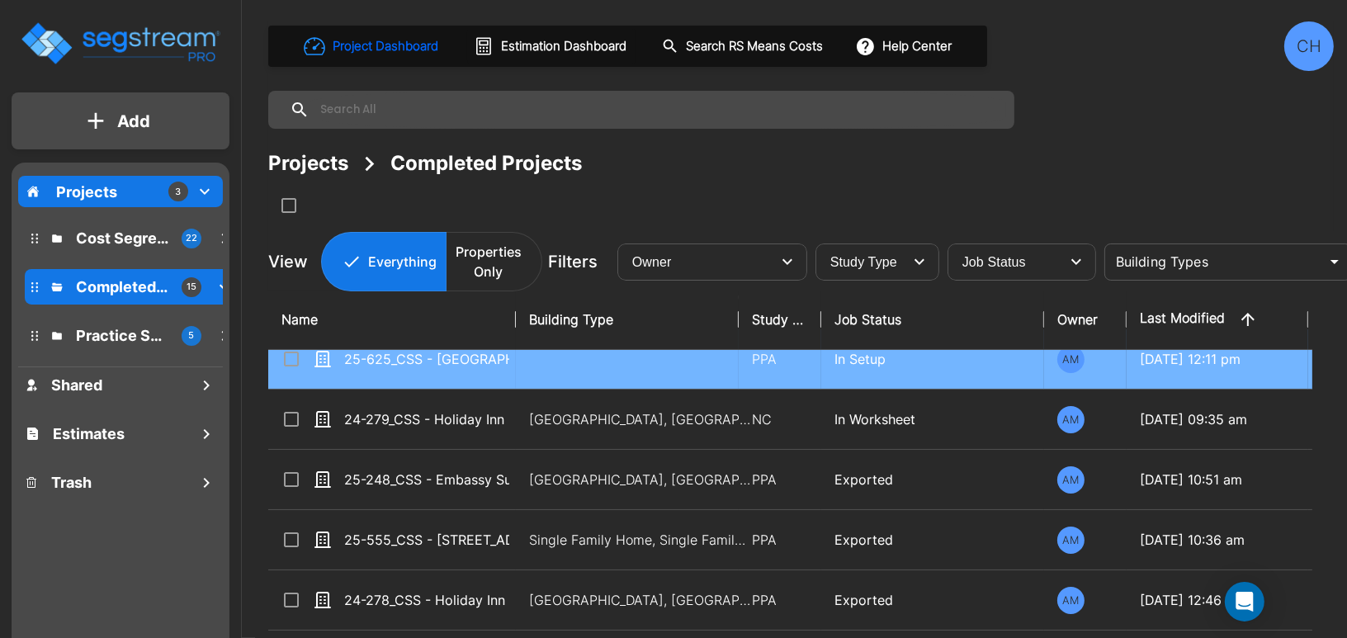
scroll to position [31, 0]
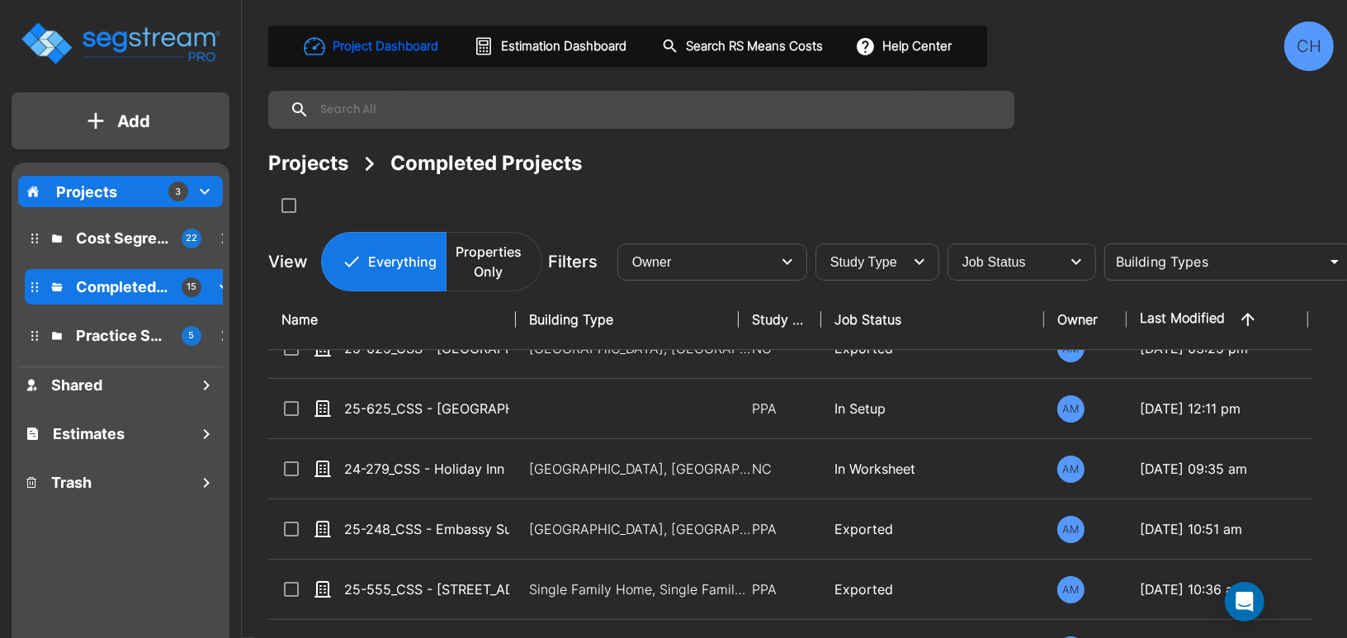
click at [293, 410] on input "select row 25-625_CSS - Hampton Inn Inglewood, CA - Greens Group 11 LLC - Ashut…" at bounding box center [289, 406] width 17 height 14
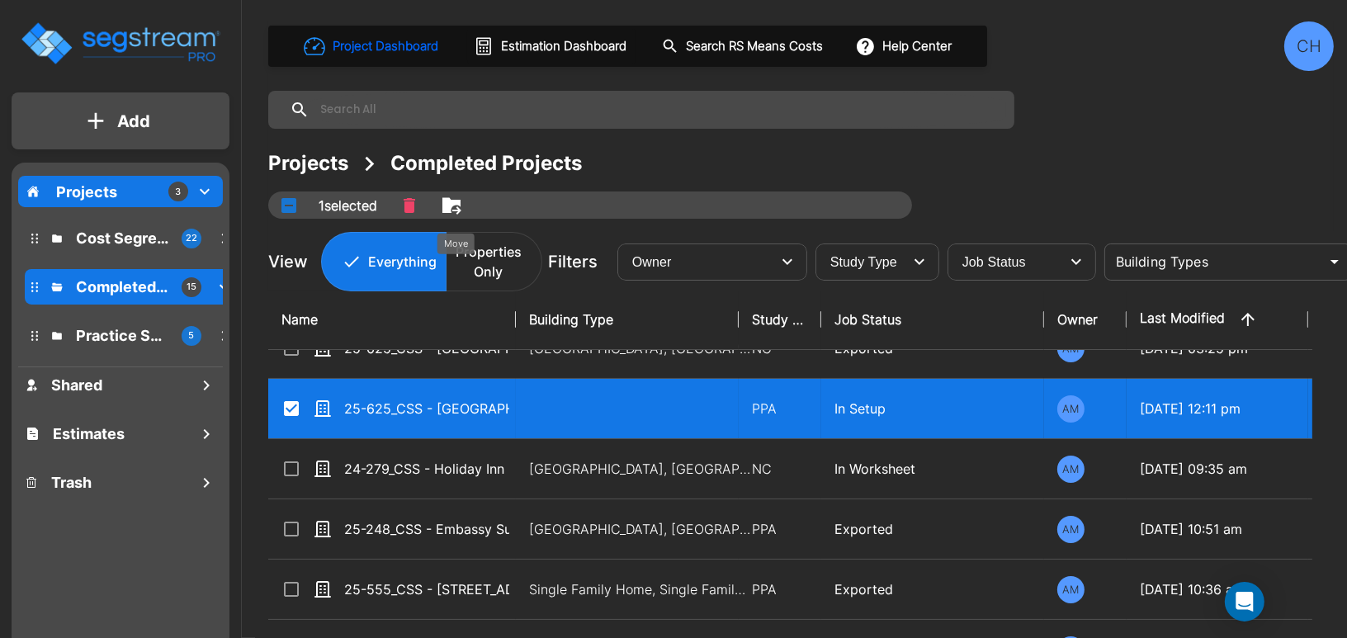
click at [461, 204] on icon "Move" at bounding box center [451, 205] width 18 height 16
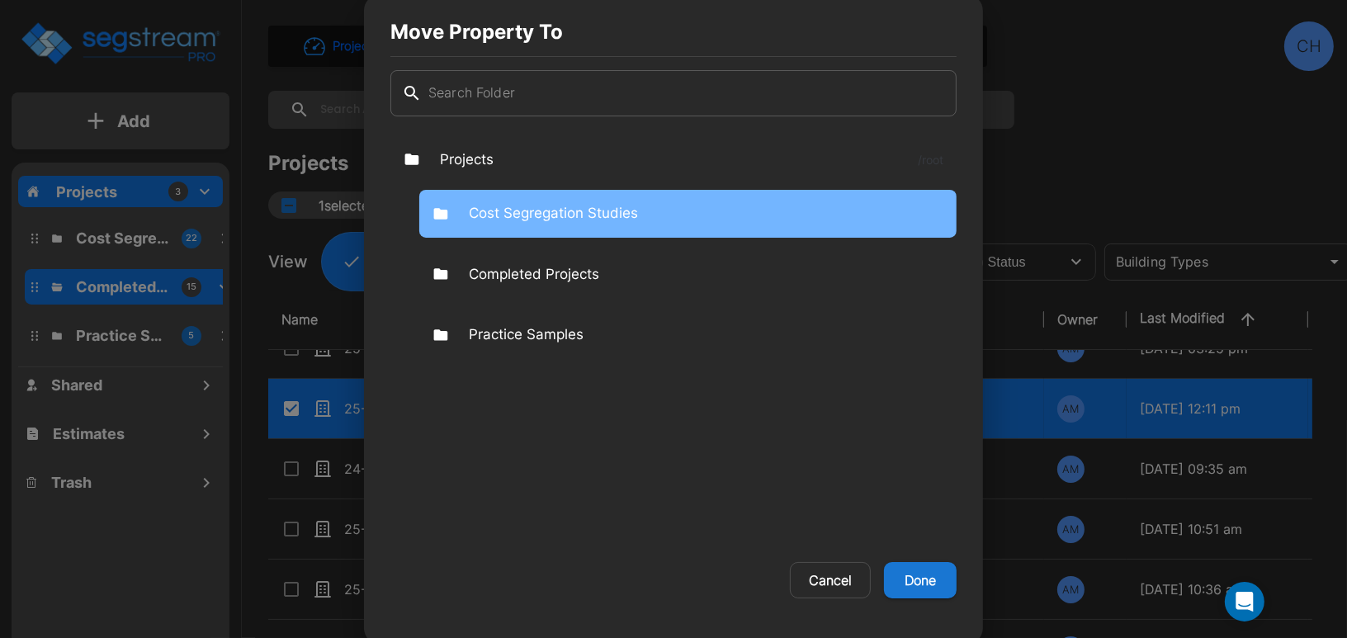
click at [555, 221] on p "Cost Segregation Studies" at bounding box center [553, 213] width 169 height 21
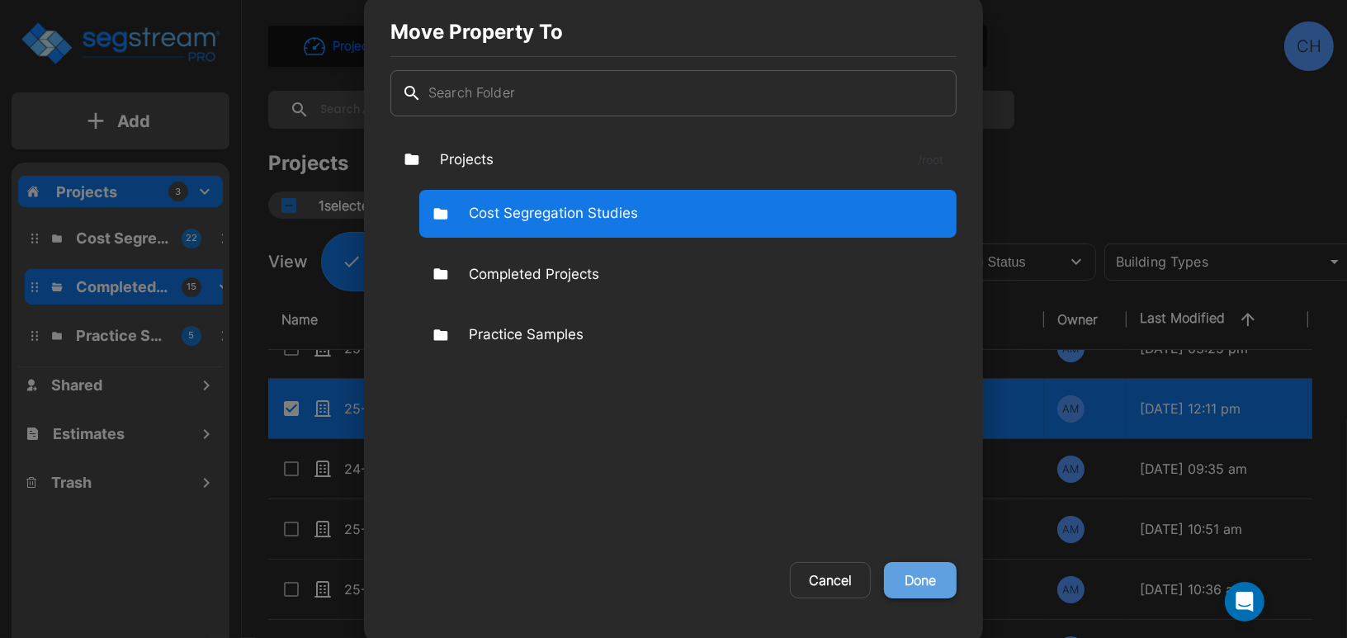
click at [924, 580] on button "Done" at bounding box center [920, 580] width 73 height 36
checkbox input "false"
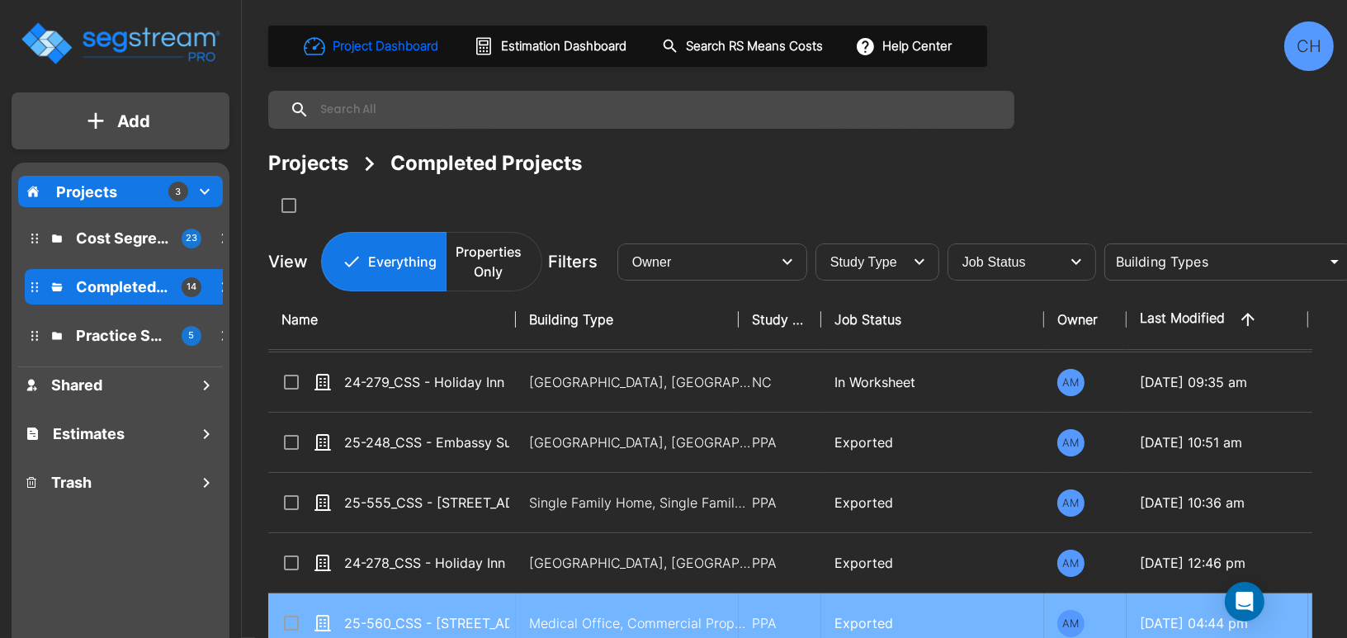
scroll to position [0, 0]
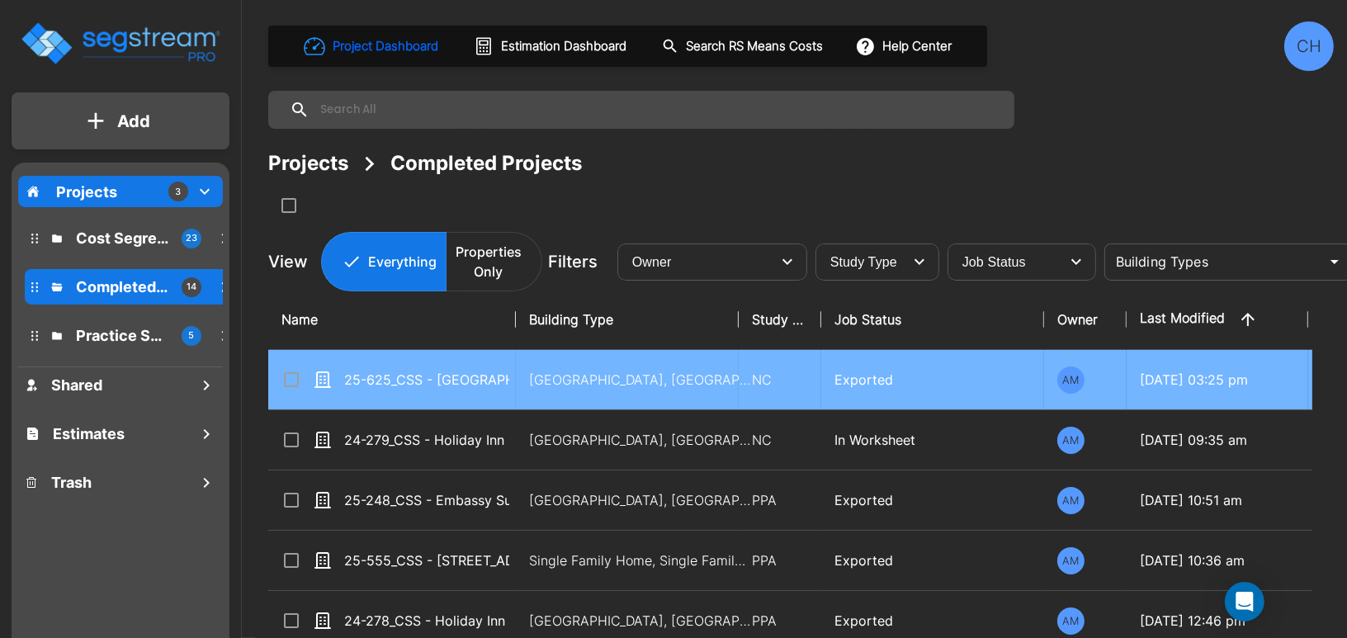
click at [292, 380] on input "select row 25-625_CSS - Hampton Inn Inglewood, CA - Greens Group 11 LLC (Renova…" at bounding box center [289, 377] width 17 height 14
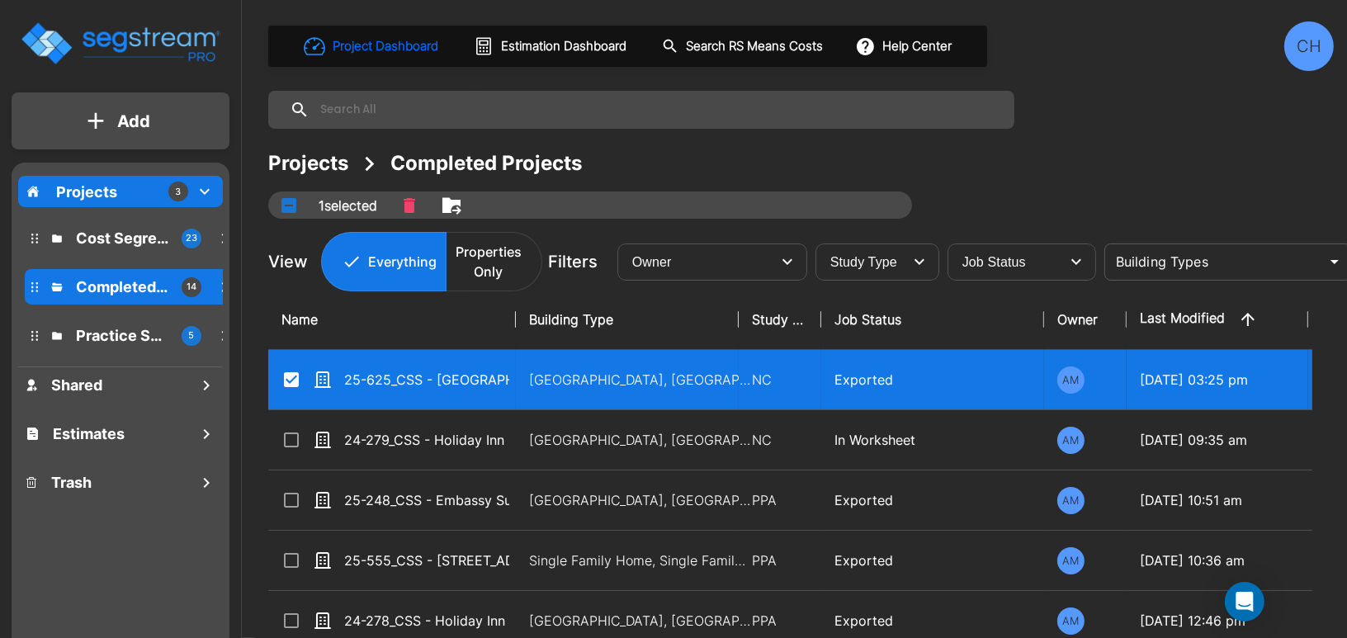
click at [459, 201] on icon "Move" at bounding box center [451, 205] width 18 height 16
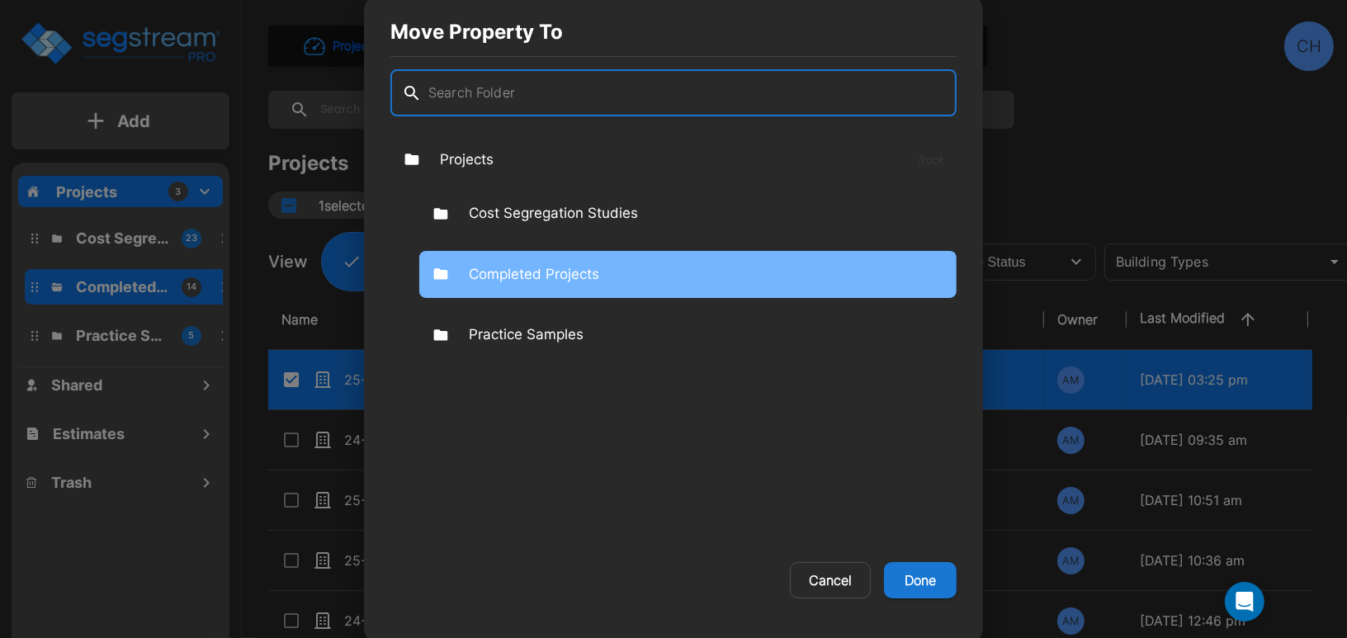
click at [558, 280] on p "Completed Projects" at bounding box center [534, 274] width 130 height 21
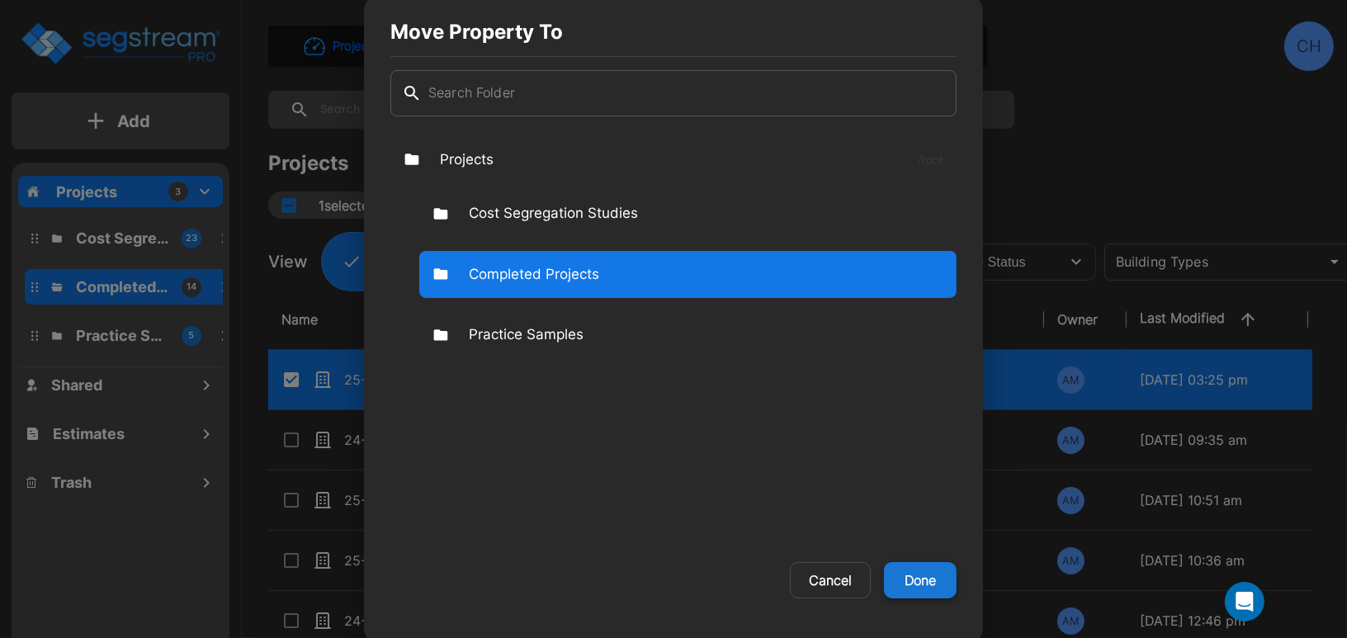
click at [914, 582] on button "Done" at bounding box center [920, 580] width 73 height 36
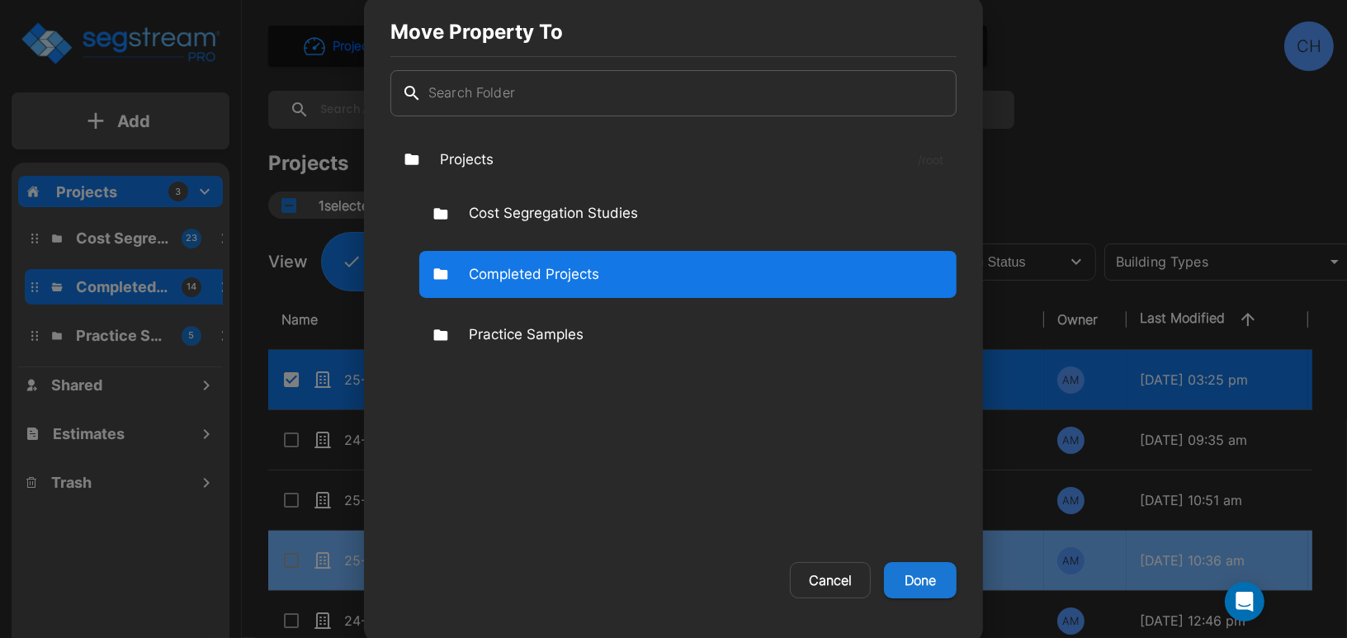
checkbox input "false"
